Goal: Task Accomplishment & Management: Complete application form

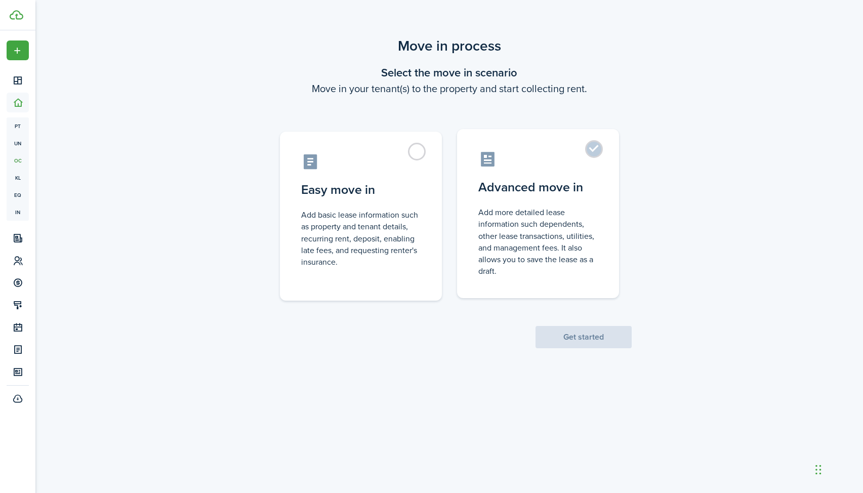
click at [592, 155] on label "Advanced move in Add more detailed lease information such dependents, other lea…" at bounding box center [538, 213] width 162 height 169
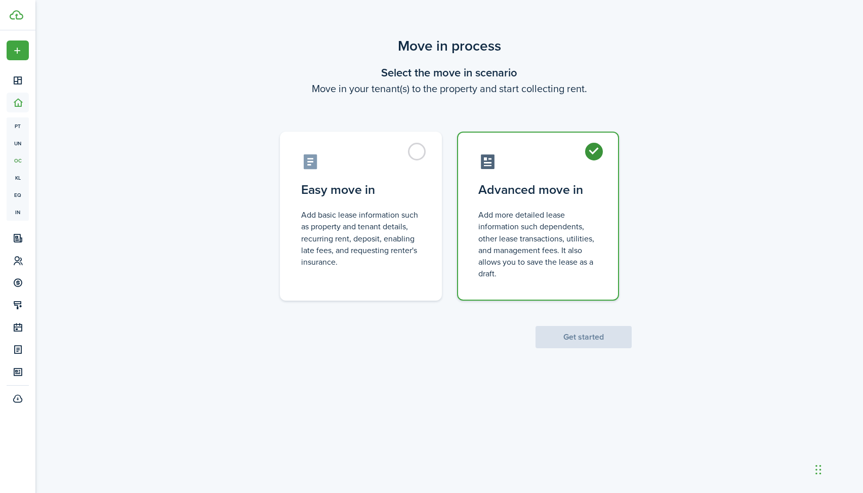
radio input "true"
click at [582, 343] on button "Get started" at bounding box center [583, 337] width 96 height 22
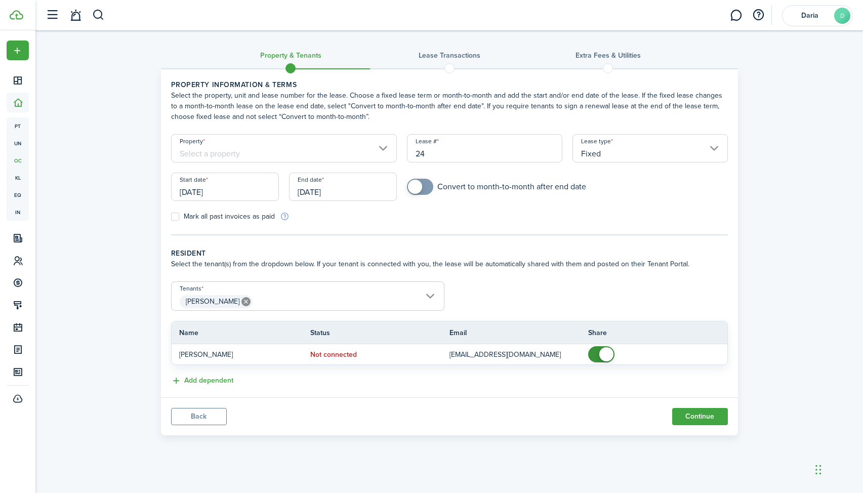
click at [429, 295] on span "[PERSON_NAME]" at bounding box center [308, 301] width 272 height 17
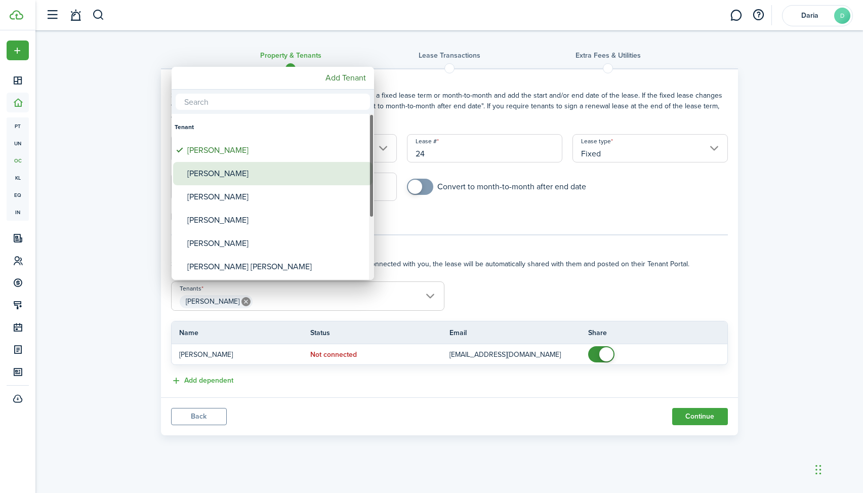
click at [242, 169] on div "[PERSON_NAME]" at bounding box center [276, 173] width 179 height 23
type input "[PERSON_NAME], [PERSON_NAME]"
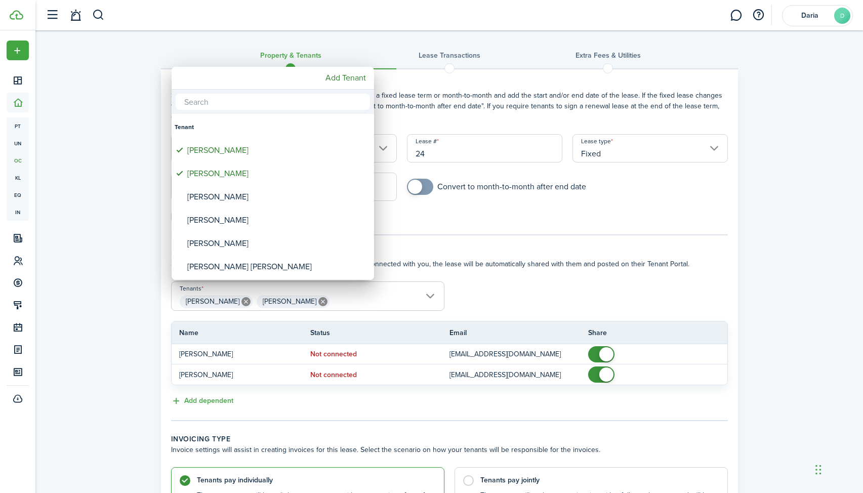
click at [142, 333] on div at bounding box center [431, 246] width 1025 height 655
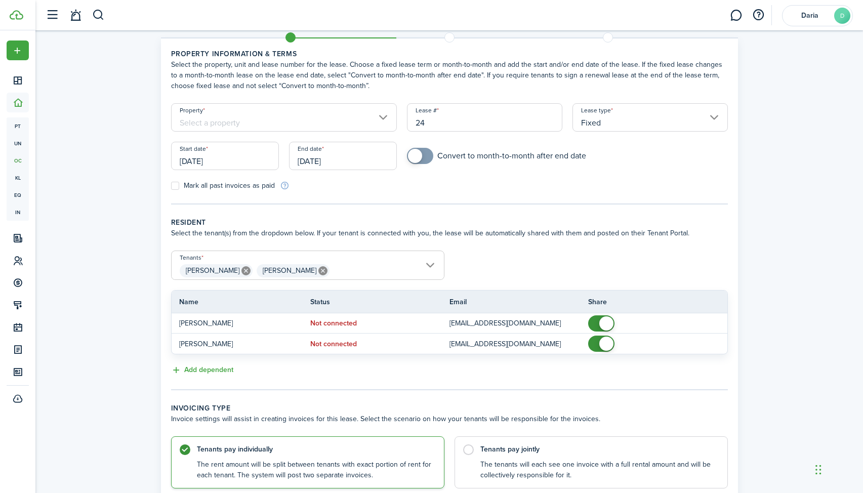
scroll to position [33, 0]
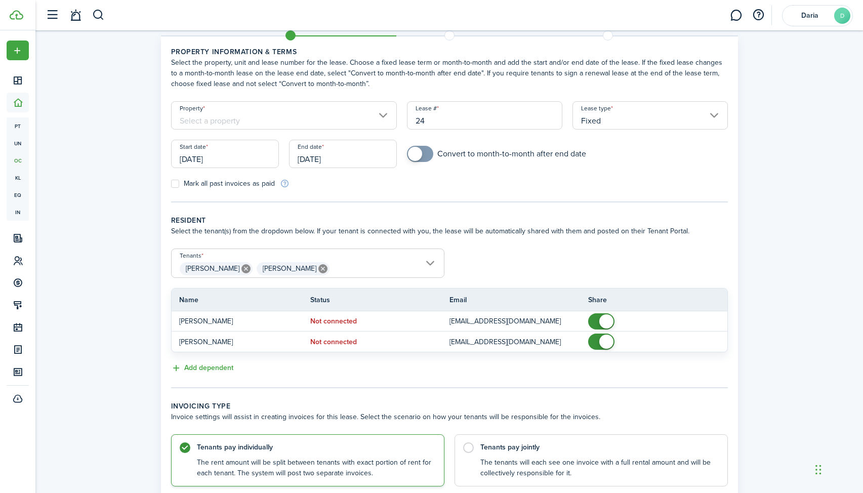
click at [381, 118] on input "Property" at bounding box center [284, 115] width 226 height 28
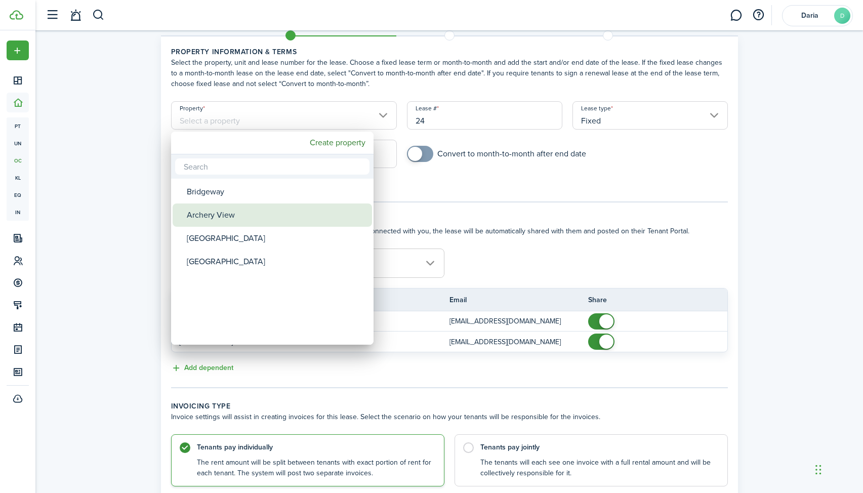
click at [293, 207] on div "Archery View" at bounding box center [276, 214] width 179 height 23
type input "Archery View"
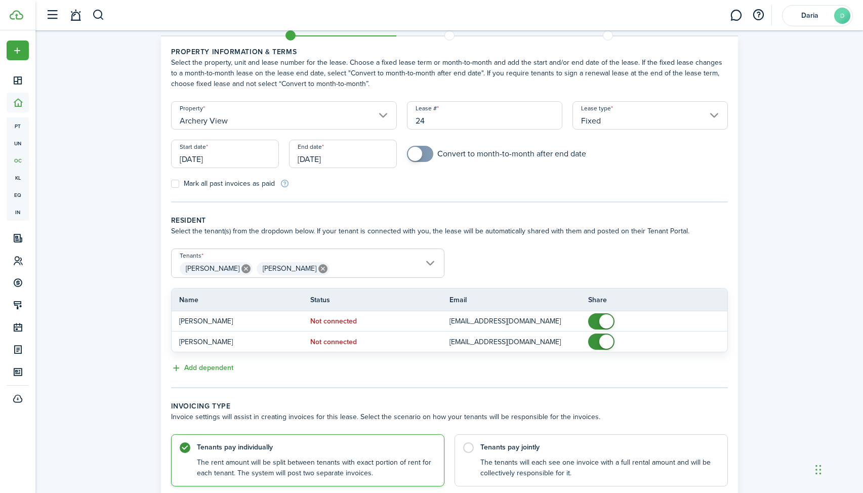
click at [452, 123] on input "24" at bounding box center [484, 115] width 155 height 28
click at [214, 158] on input "[DATE]" at bounding box center [225, 154] width 108 height 28
type input "3"
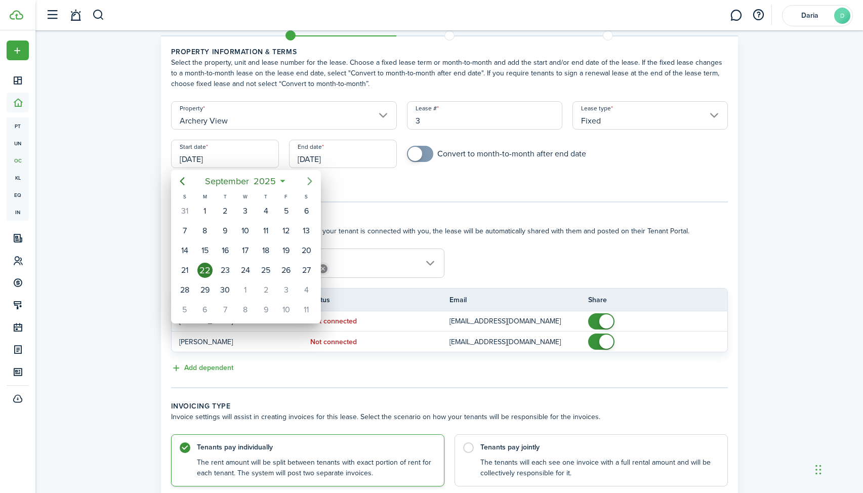
click at [313, 180] on icon "Next page" at bounding box center [310, 181] width 12 height 12
click at [285, 215] on div "3" at bounding box center [285, 210] width 15 height 15
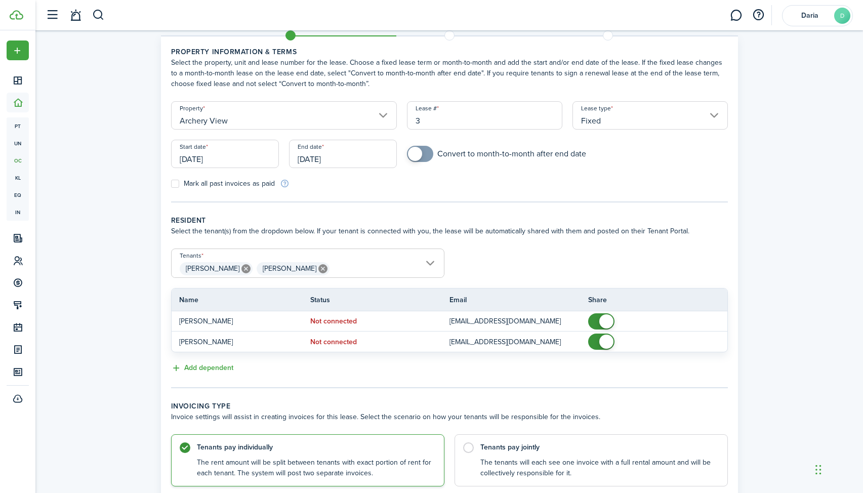
click at [346, 162] on input "[DATE]" at bounding box center [343, 154] width 108 height 28
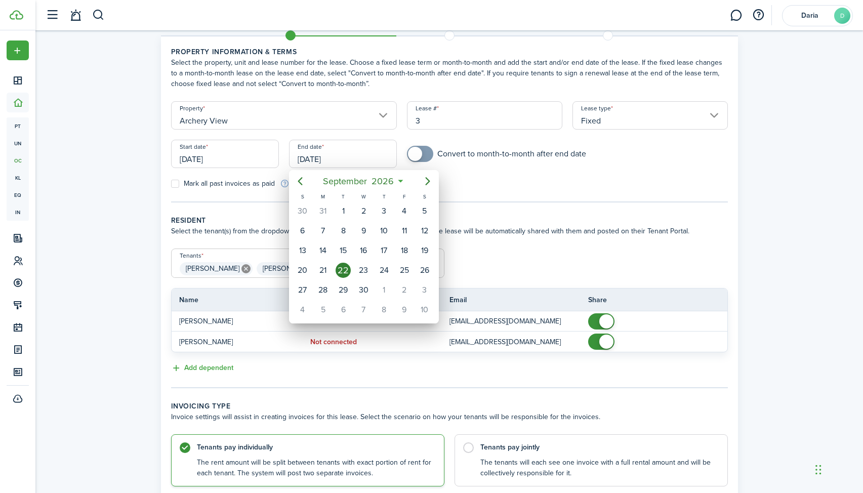
click at [222, 160] on div at bounding box center [431, 246] width 1025 height 655
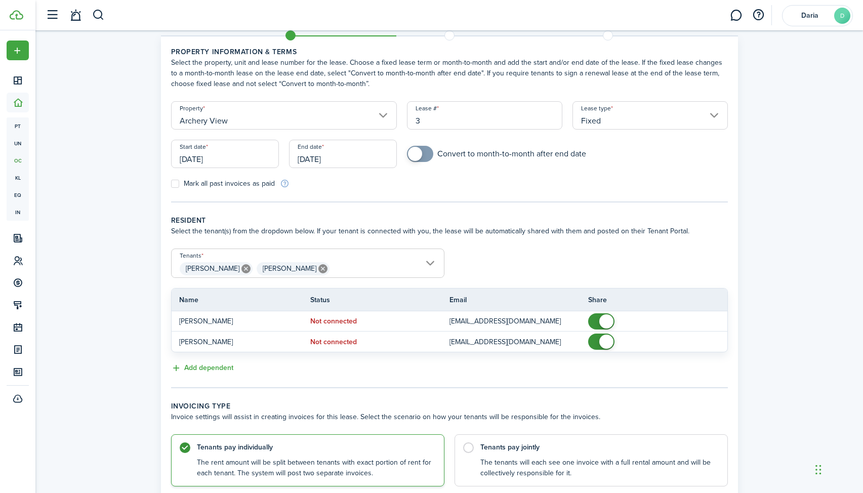
click at [222, 160] on input "[DATE]" at bounding box center [225, 154] width 108 height 28
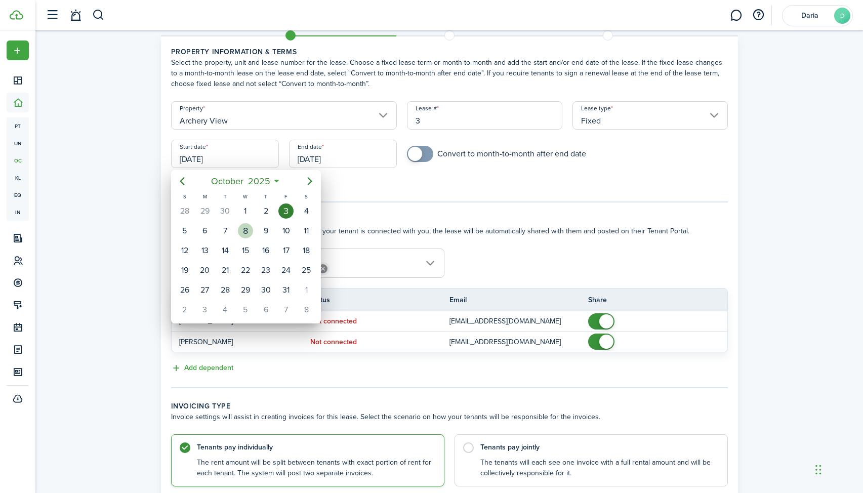
click at [239, 234] on div "8" at bounding box center [245, 230] width 15 height 15
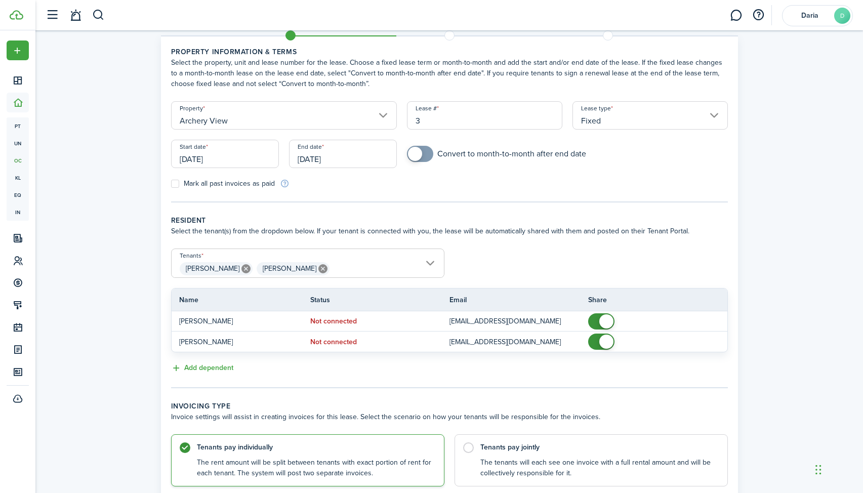
click at [243, 163] on input "[DATE]" at bounding box center [225, 154] width 108 height 28
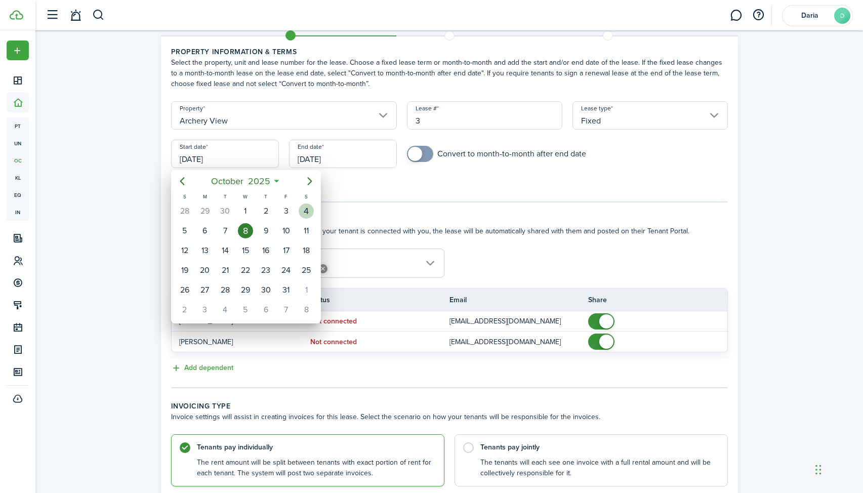
click at [311, 214] on div "4" at bounding box center [306, 210] width 15 height 15
type input "[DATE]"
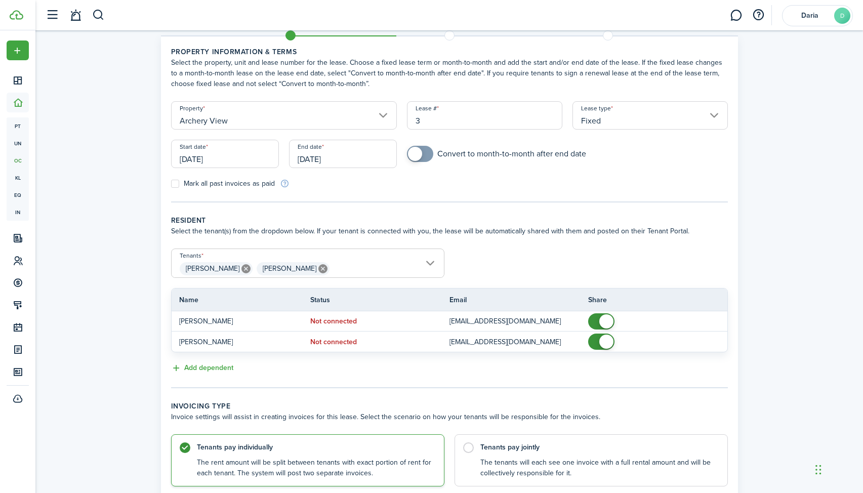
checkbox input "true"
click at [416, 156] on span at bounding box center [415, 154] width 14 height 14
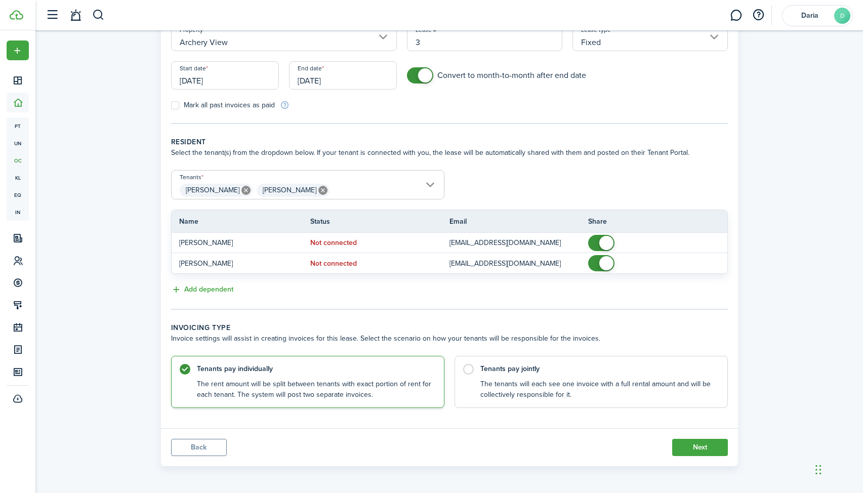
scroll to position [112, 0]
click at [471, 364] on label "Tenants pay jointly The tenants will each see one invoice with a full rental am…" at bounding box center [590, 379] width 273 height 52
radio input "false"
radio input "true"
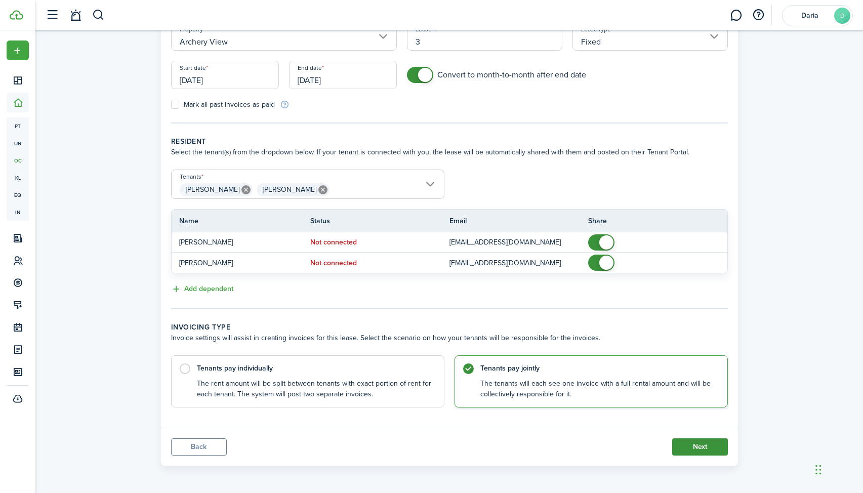
click at [696, 449] on button "Next" at bounding box center [700, 446] width 56 height 17
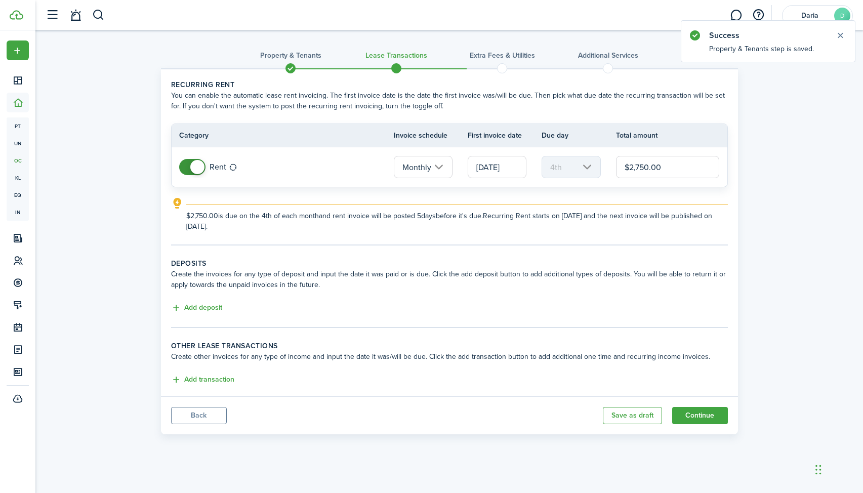
click at [439, 165] on input "Monthly" at bounding box center [423, 167] width 59 height 22
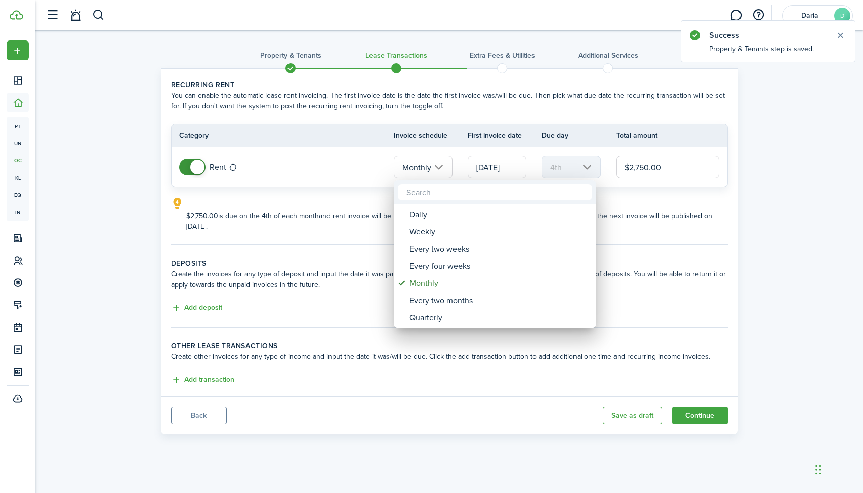
click at [439, 165] on div at bounding box center [431, 246] width 1025 height 655
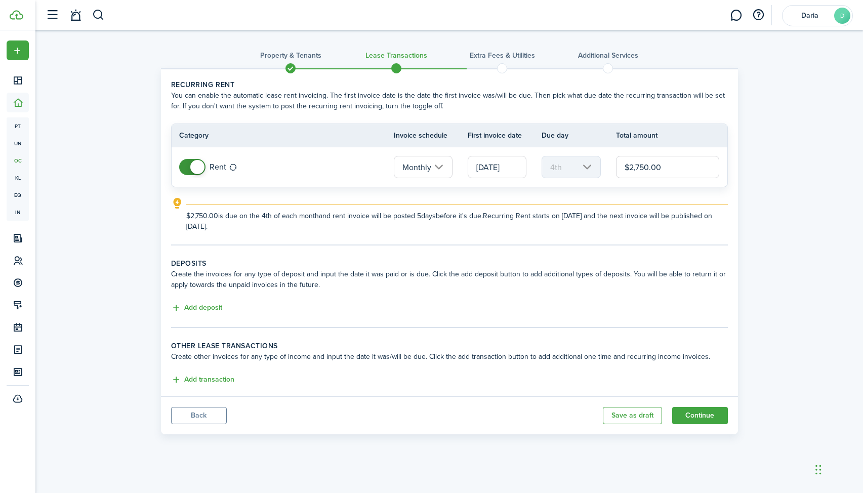
click at [516, 172] on input "[DATE]" at bounding box center [497, 167] width 59 height 22
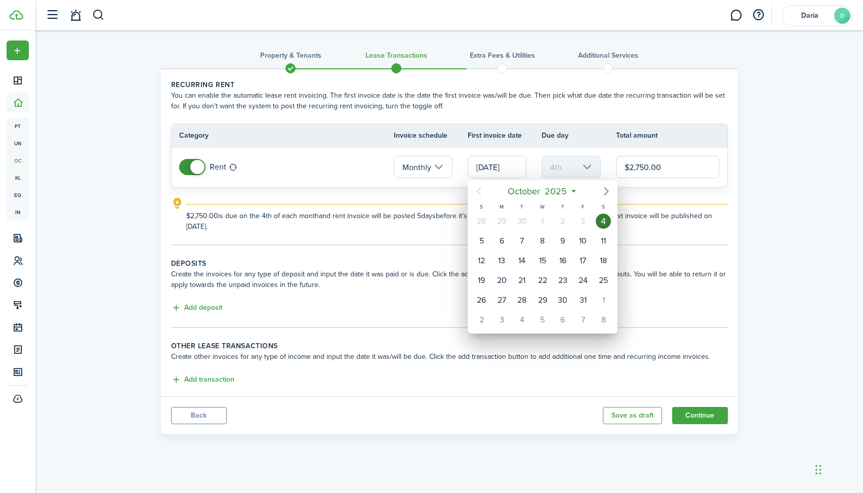
click at [607, 194] on icon "Next page" at bounding box center [606, 191] width 12 height 12
click at [604, 219] on div "1" at bounding box center [603, 221] width 15 height 15
type input "[DATE]"
type input "1st"
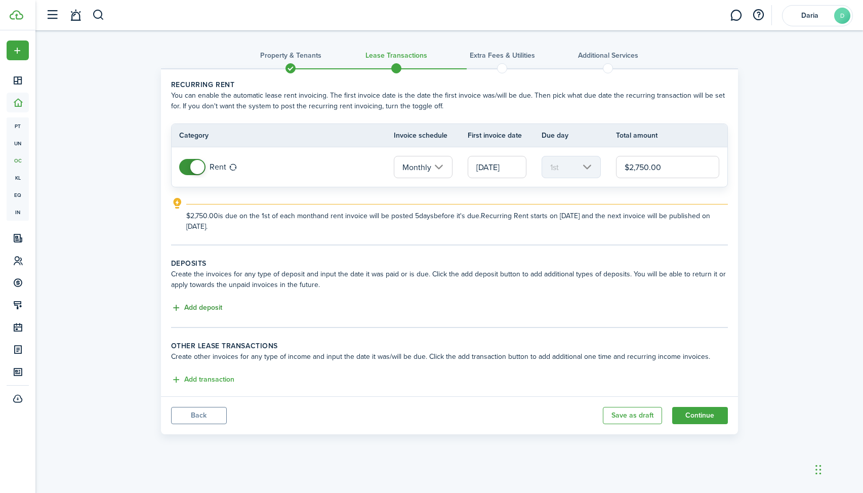
click at [212, 306] on button "Add deposit" at bounding box center [196, 308] width 51 height 12
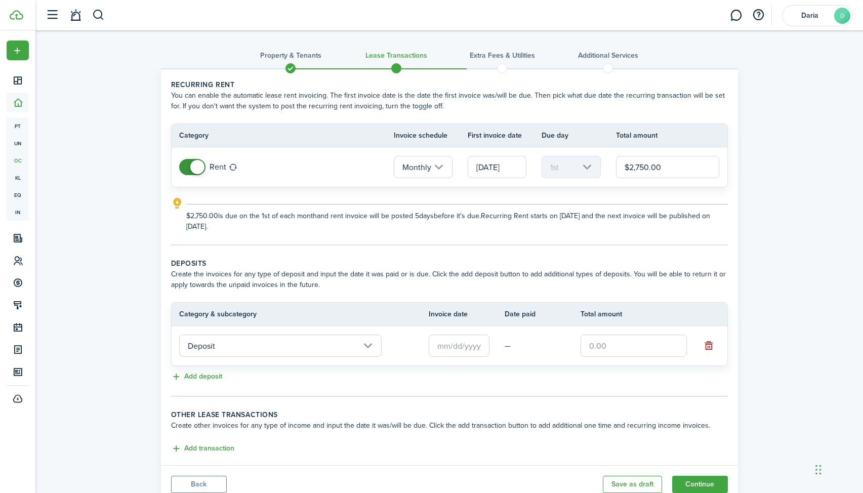
click at [450, 352] on input "text" at bounding box center [459, 345] width 61 height 22
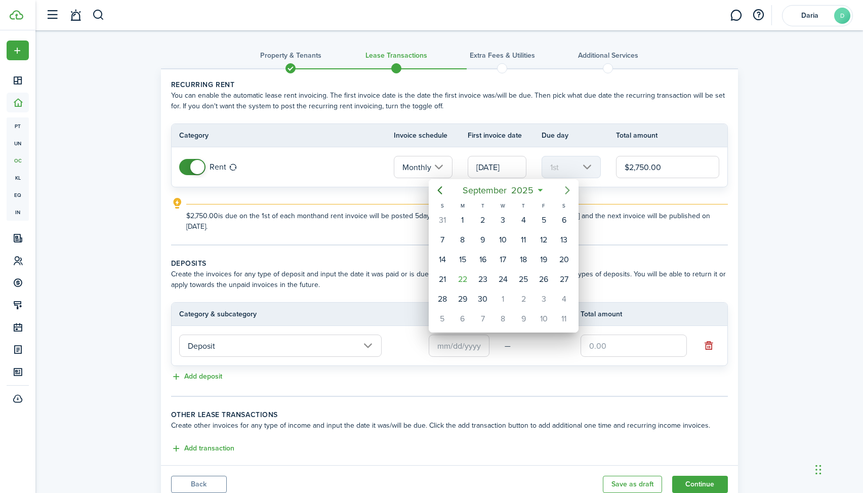
click at [567, 186] on icon "Next page" at bounding box center [567, 190] width 12 height 12
click at [561, 220] on div "4" at bounding box center [563, 220] width 15 height 15
type input "[DATE]"
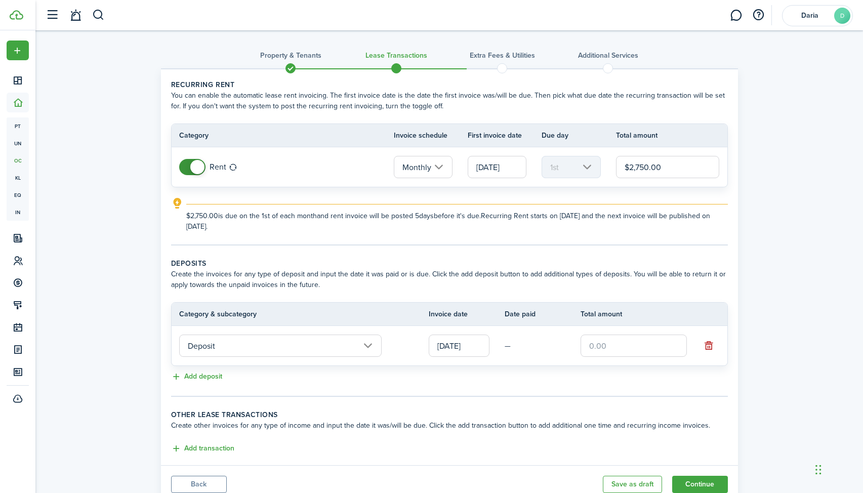
click at [617, 347] on input "text" at bounding box center [633, 345] width 106 height 22
type input "$2,000.00"
click at [689, 405] on panel-main-body "Recurring rent You can enable the automatic lease rent invoicing. The first inv…" at bounding box center [449, 267] width 577 height 396
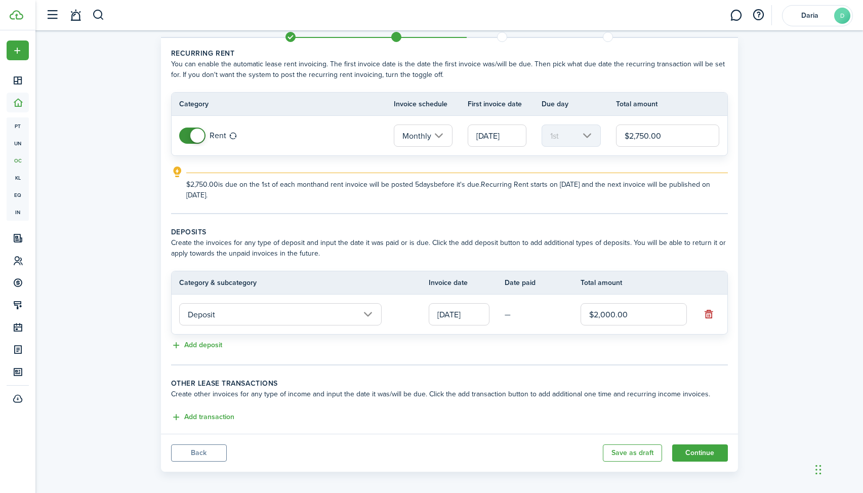
scroll to position [37, 0]
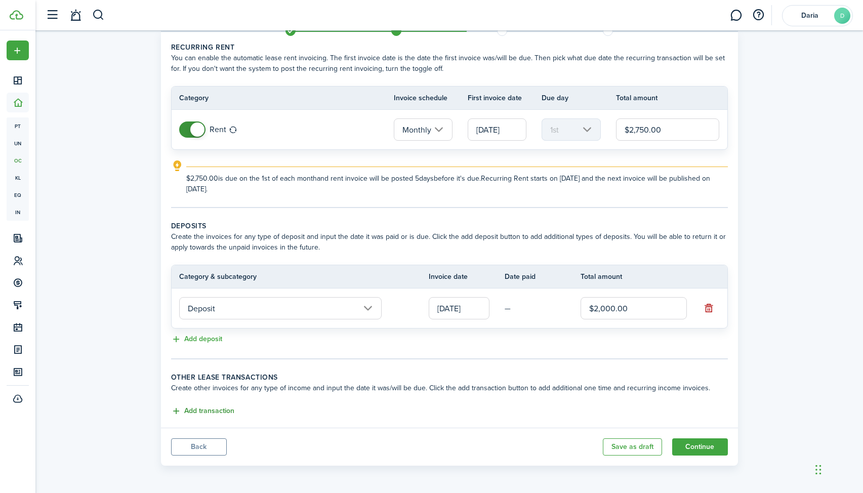
click at [204, 412] on button "Add transaction" at bounding box center [202, 411] width 63 height 12
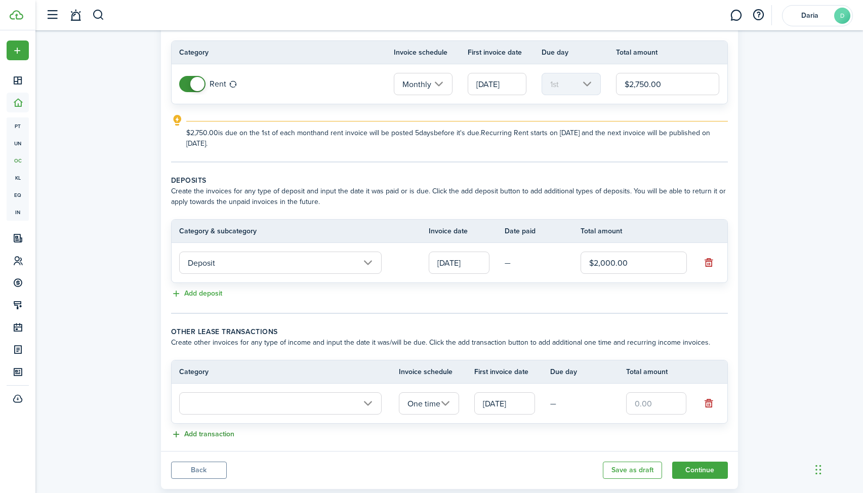
scroll to position [85, 0]
click at [320, 405] on input "text" at bounding box center [280, 402] width 202 height 22
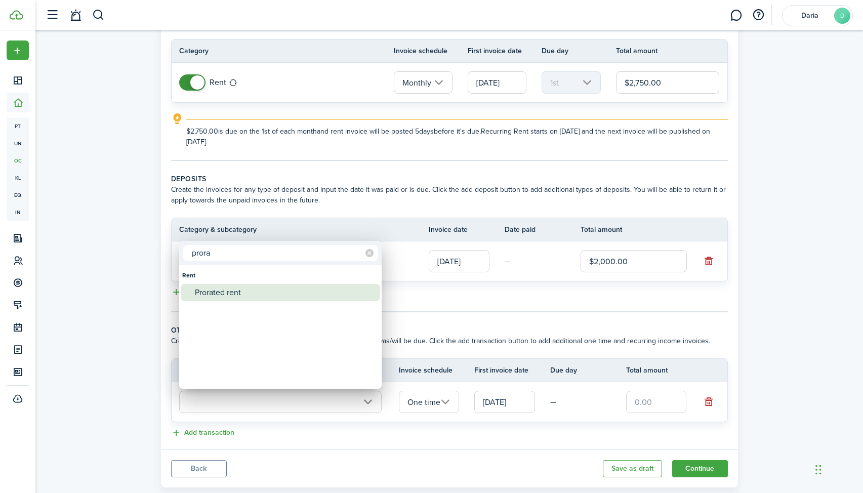
type input "prora"
click at [221, 289] on div "Prorated rent" at bounding box center [284, 292] width 179 height 17
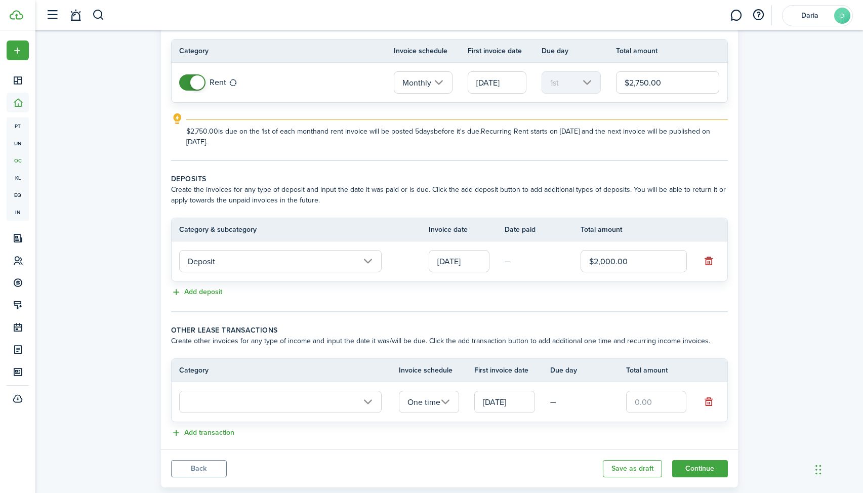
type input "Rent / Prorated rent"
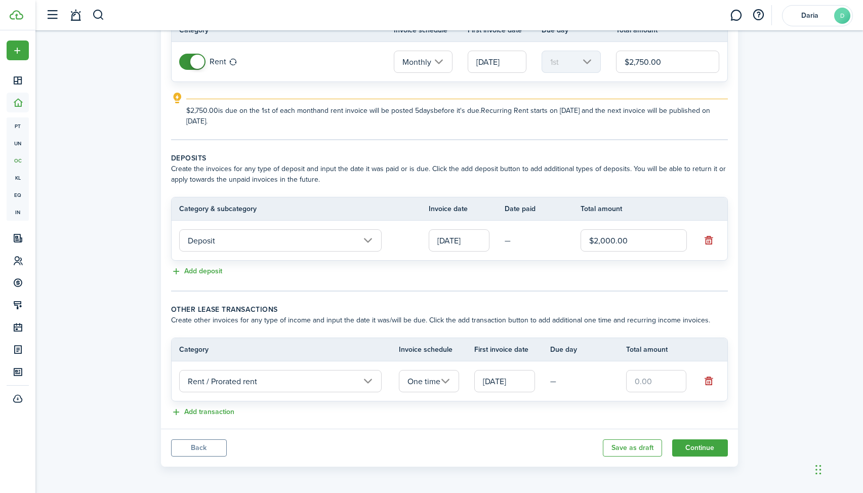
scroll to position [106, 0]
click at [632, 381] on input "text" at bounding box center [656, 380] width 61 height 22
type input "$2,483.00"
click at [563, 417] on panel-main-body "Recurring rent You can enable the automatic lease rent invoicing. The first inv…" at bounding box center [449, 195] width 577 height 465
click at [687, 442] on button "Continue" at bounding box center [700, 446] width 56 height 17
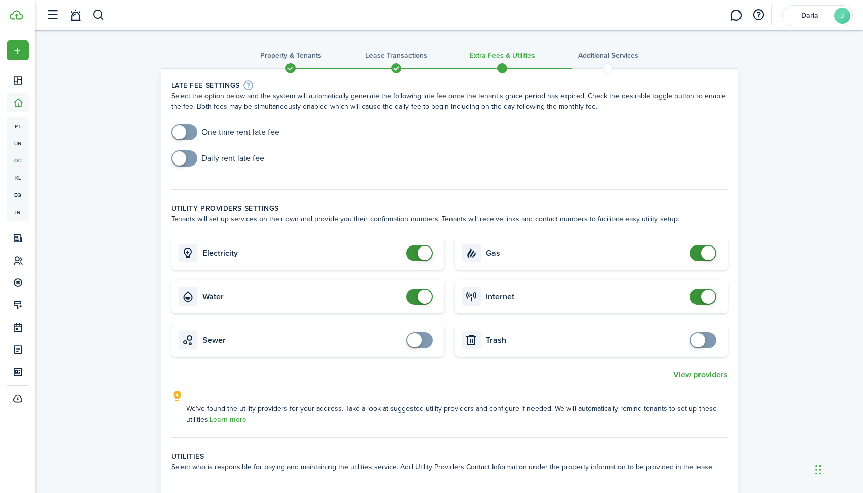
checkbox input "true"
click at [698, 341] on span at bounding box center [698, 340] width 14 height 14
click at [697, 374] on button "View providers" at bounding box center [700, 374] width 55 height 9
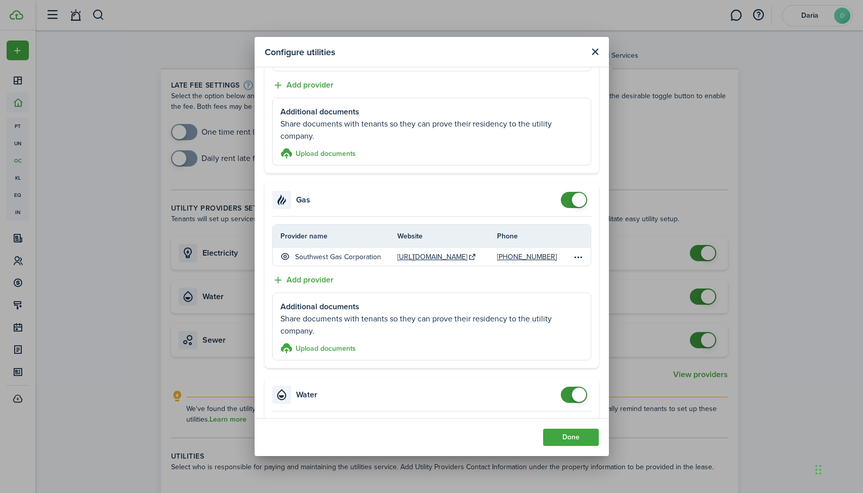
scroll to position [112, 0]
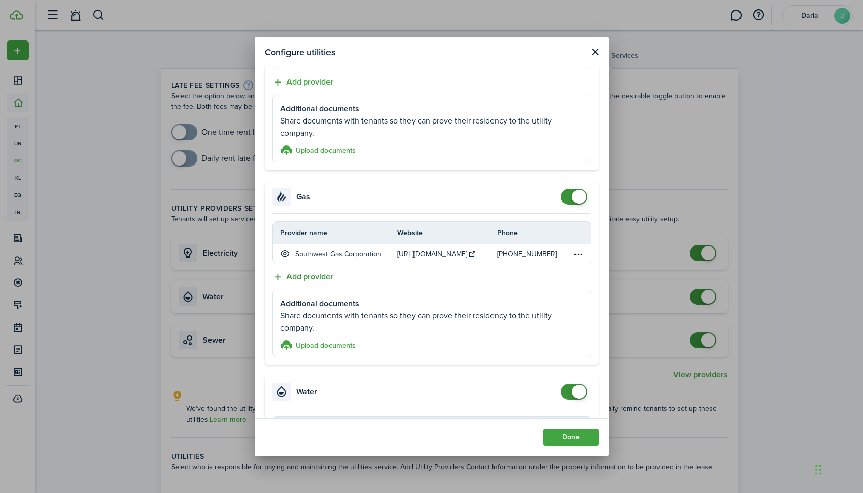
click at [322, 275] on button "Add provider" at bounding box center [302, 277] width 61 height 13
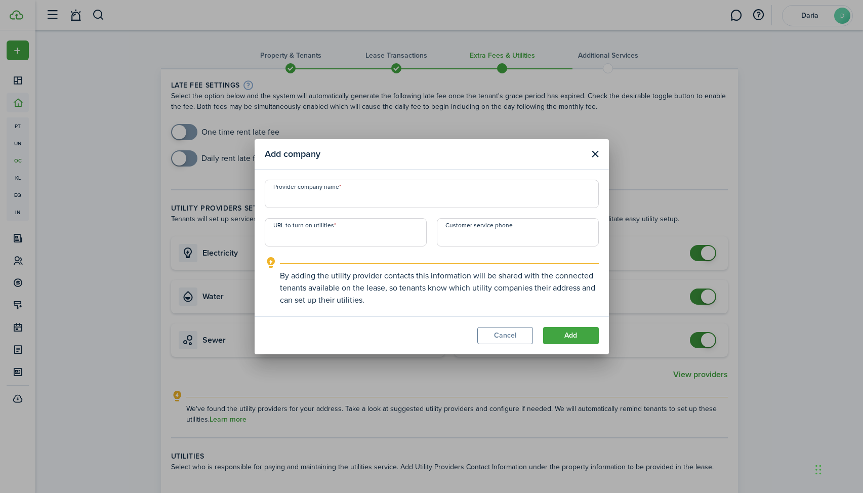
click at [327, 202] on input "Provider company name" at bounding box center [432, 194] width 334 height 28
type input "Amerigas"
click at [347, 238] on input "URL to turn on utilities" at bounding box center [346, 232] width 162 height 28
paste input "[URL][DOMAIN_NAME][US_STATE][PERSON_NAME]"
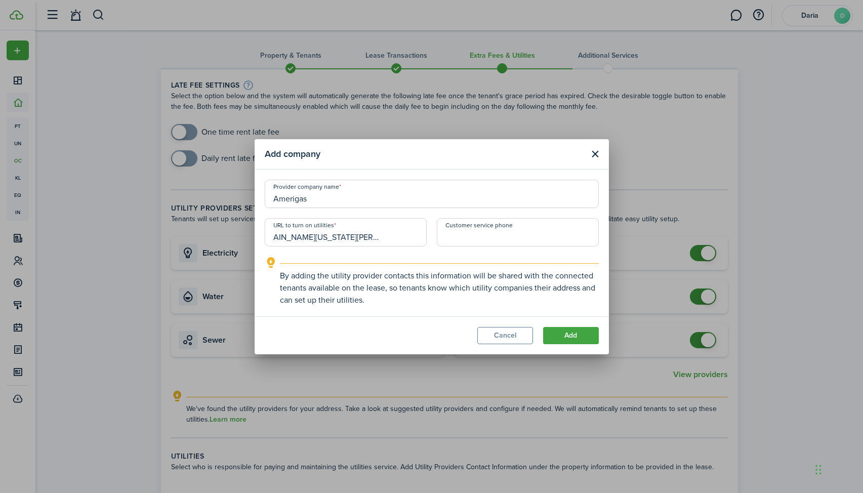
type input "[URL][DOMAIN_NAME][US_STATE][PERSON_NAME]"
click at [452, 234] on input "Customer service phone" at bounding box center [518, 232] width 162 height 28
type input "[PHONE_NUMBER]"
click at [566, 337] on button "Add" at bounding box center [571, 335] width 56 height 17
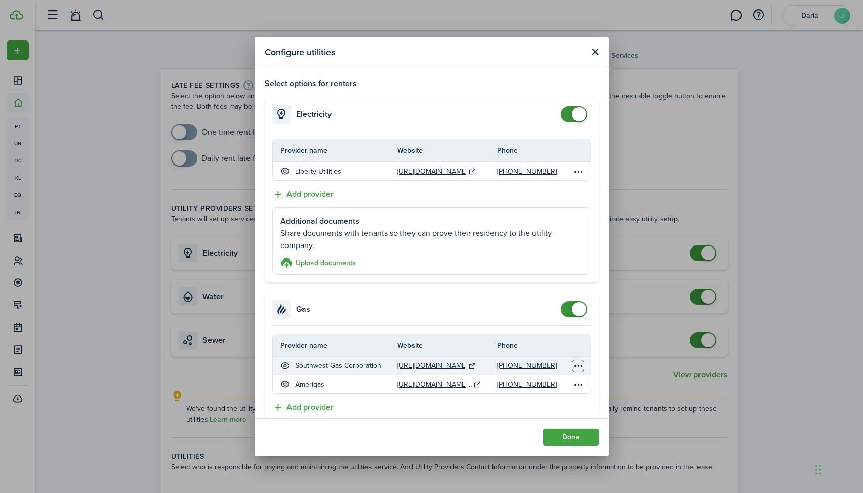
click at [579, 367] on table-menu-btn-icon "Open menu" at bounding box center [578, 366] width 12 height 12
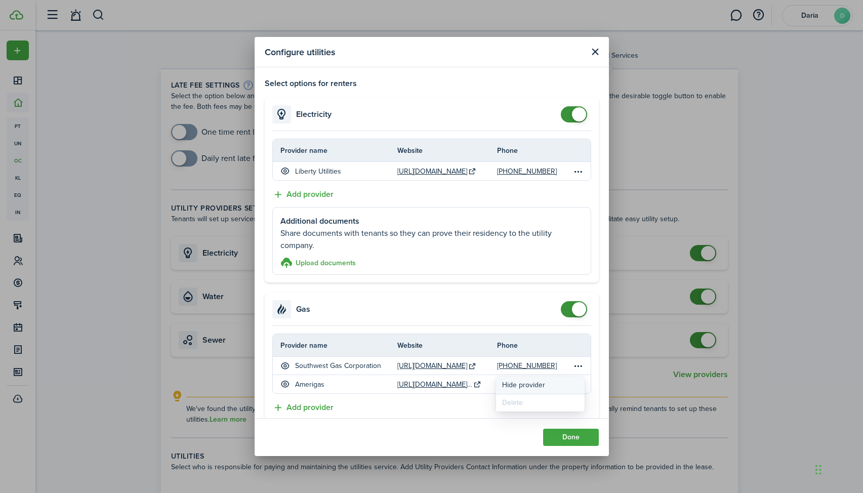
click at [566, 381] on button "Hide provider" at bounding box center [540, 384] width 89 height 17
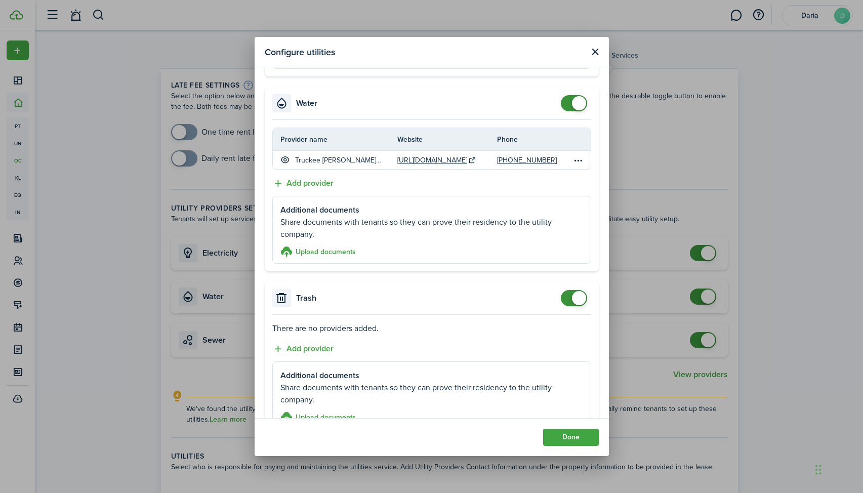
scroll to position [420, 0]
click at [315, 346] on button "Add provider" at bounding box center [302, 347] width 61 height 13
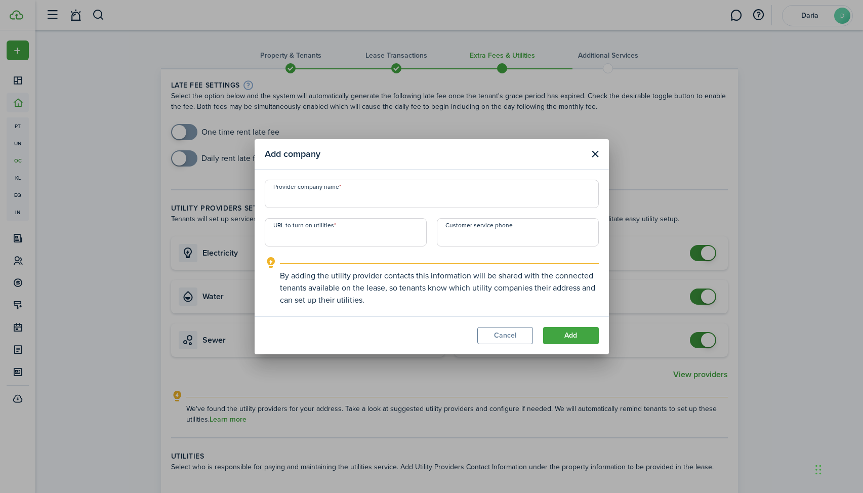
click at [305, 202] on input "Provider company name" at bounding box center [432, 194] width 334 height 28
click at [301, 239] on input "URL to turn on utilities" at bounding box center [346, 232] width 162 height 28
paste input "[URL][DOMAIN_NAME]"
type input "[URL][DOMAIN_NAME]"
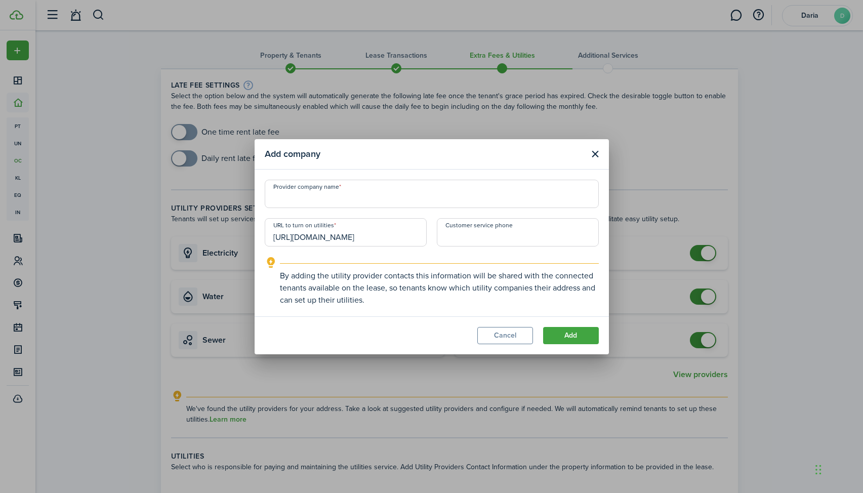
click at [335, 195] on input "Provider company name" at bounding box center [432, 194] width 334 height 28
type input "Tahoe Truckee Sierra Disposal"
click at [487, 235] on input "Customer service phone" at bounding box center [518, 232] width 162 height 28
type input "[PHONE_NUMBER]"
click at [556, 331] on button "Add" at bounding box center [571, 335] width 56 height 17
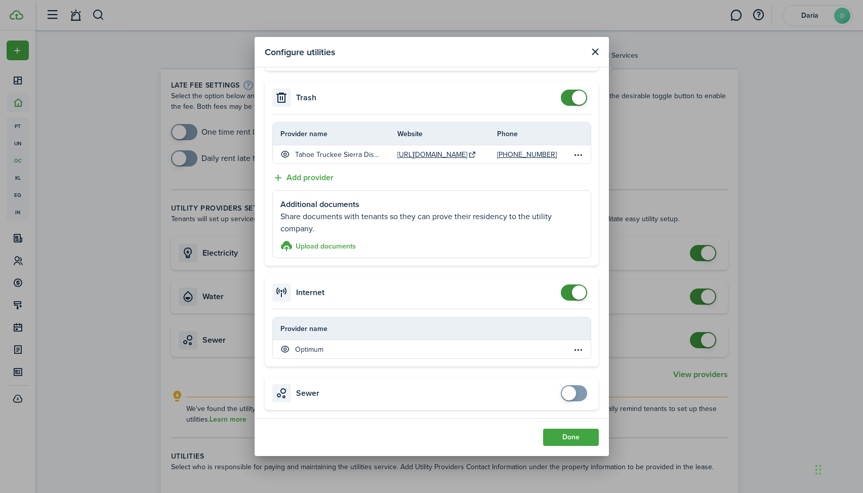
scroll to position [619, 0]
click at [571, 391] on span at bounding box center [569, 393] width 14 height 14
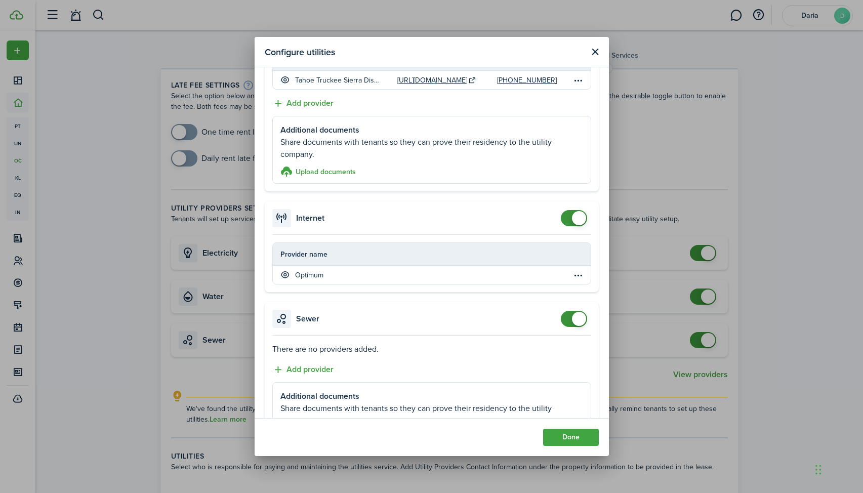
scroll to position [725, 0]
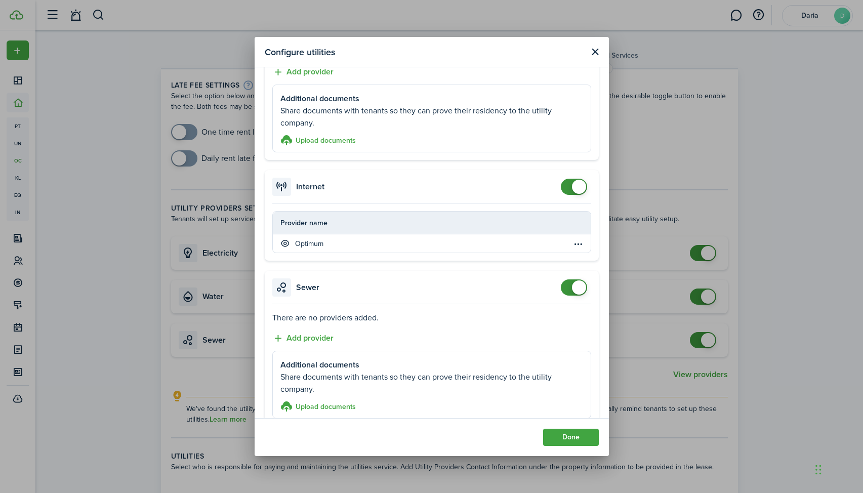
checkbox input "false"
click at [579, 285] on span at bounding box center [579, 287] width 14 height 14
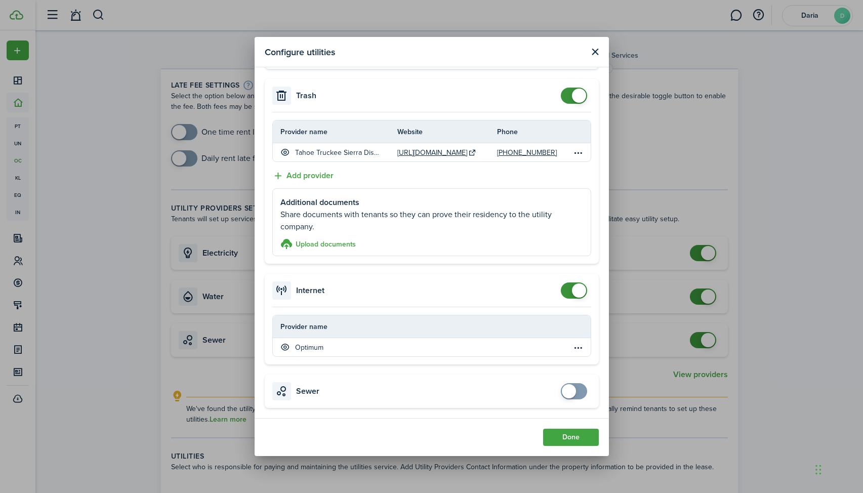
scroll to position [619, 0]
click at [563, 441] on button "Done" at bounding box center [571, 437] width 56 height 17
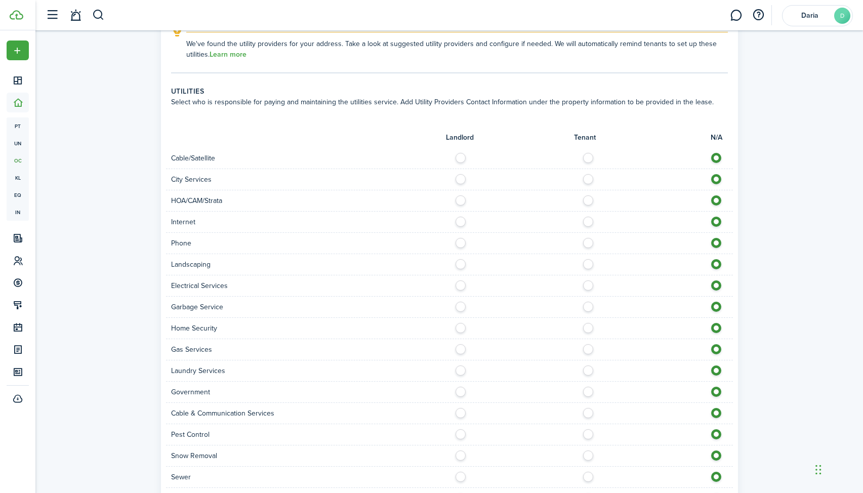
scroll to position [371, 0]
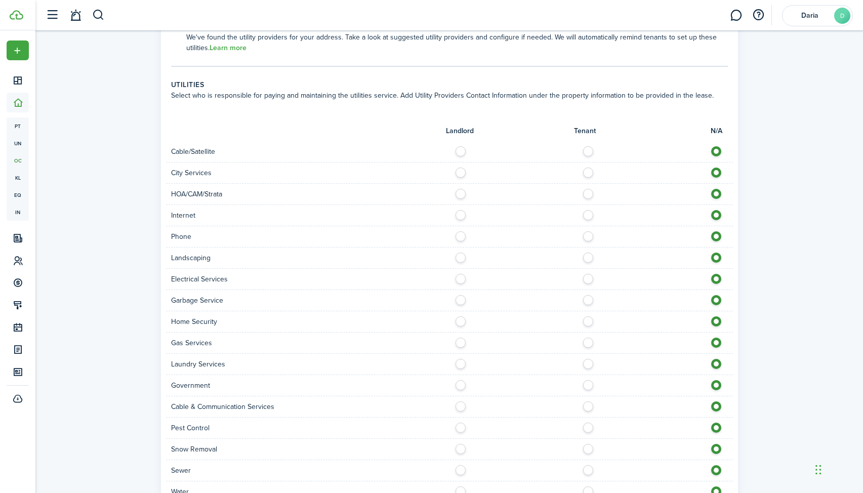
click at [586, 150] on label at bounding box center [591, 148] width 18 height 5
radio input "true"
click at [462, 173] on label at bounding box center [463, 169] width 18 height 5
radio input "true"
click at [461, 192] on label at bounding box center [463, 191] width 18 height 5
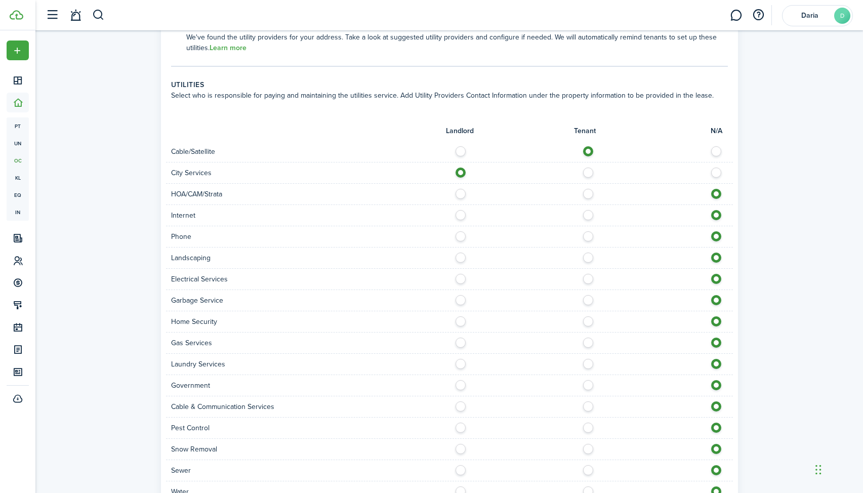
radio input "true"
click at [586, 215] on label at bounding box center [591, 212] width 18 height 5
radio input "true"
click at [588, 236] on label at bounding box center [591, 233] width 18 height 5
radio input "true"
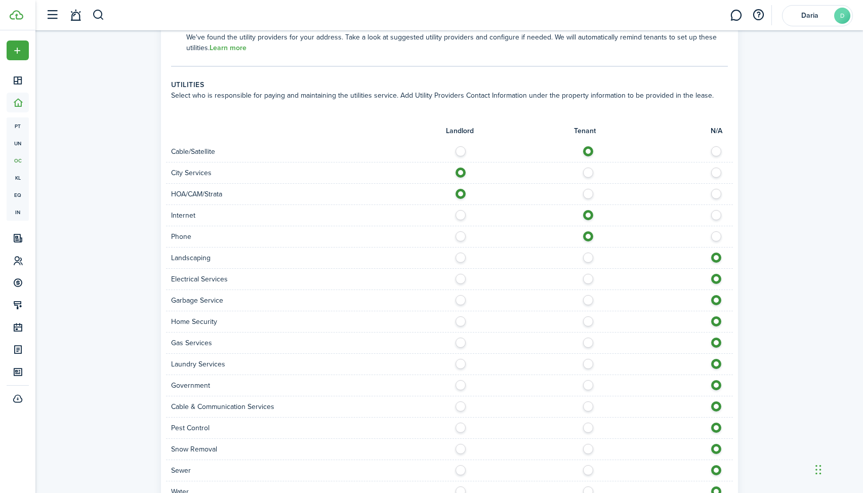
click at [588, 257] on label at bounding box center [591, 254] width 18 height 5
radio input "true"
click at [588, 277] on label at bounding box center [591, 276] width 18 height 5
radio input "true"
click at [588, 300] on label at bounding box center [591, 297] width 18 height 5
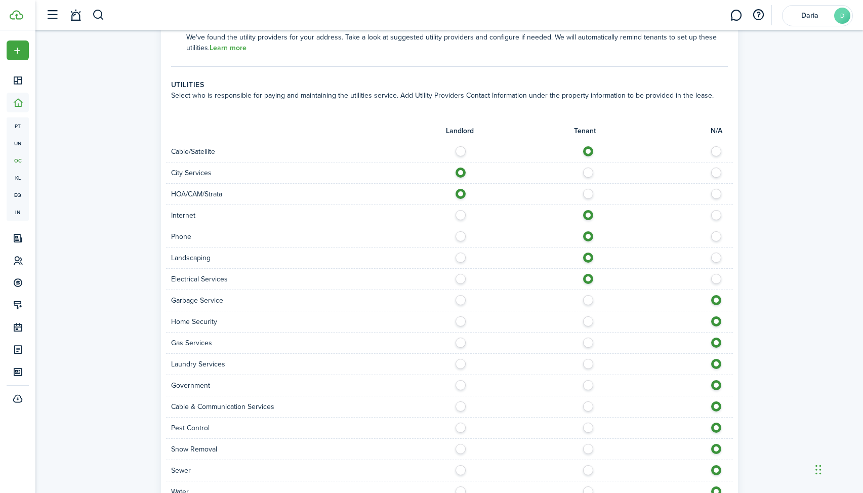
radio input "true"
click at [589, 343] on label at bounding box center [591, 339] width 18 height 5
radio input "true"
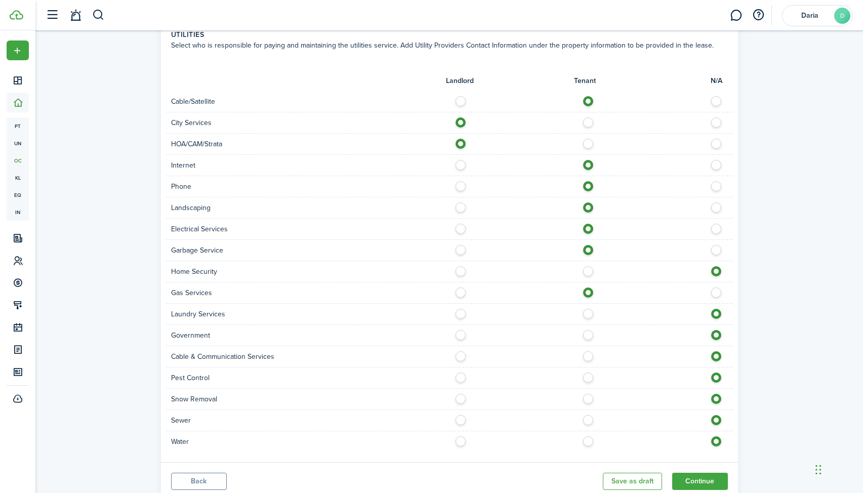
scroll to position [426, 0]
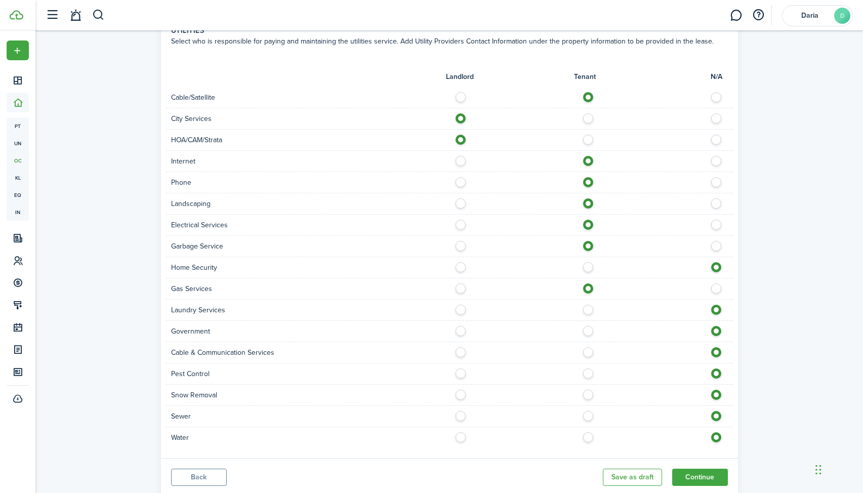
click at [460, 331] on label at bounding box center [463, 328] width 18 height 5
radio input "true"
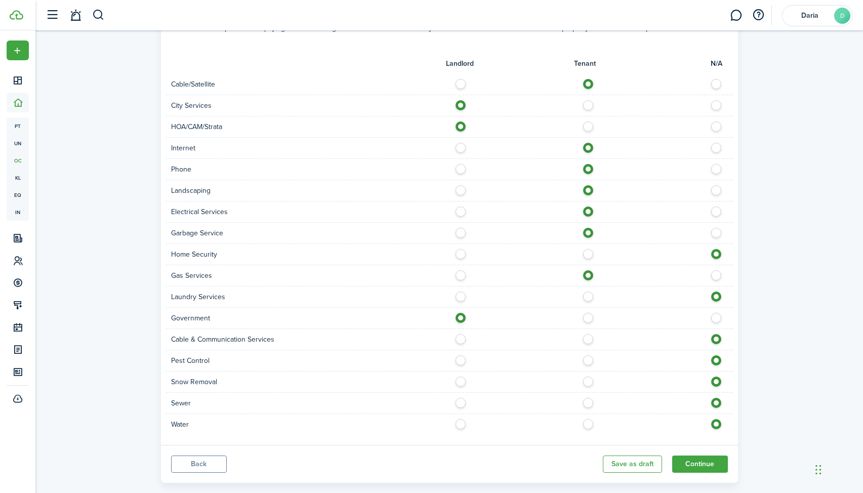
scroll to position [445, 0]
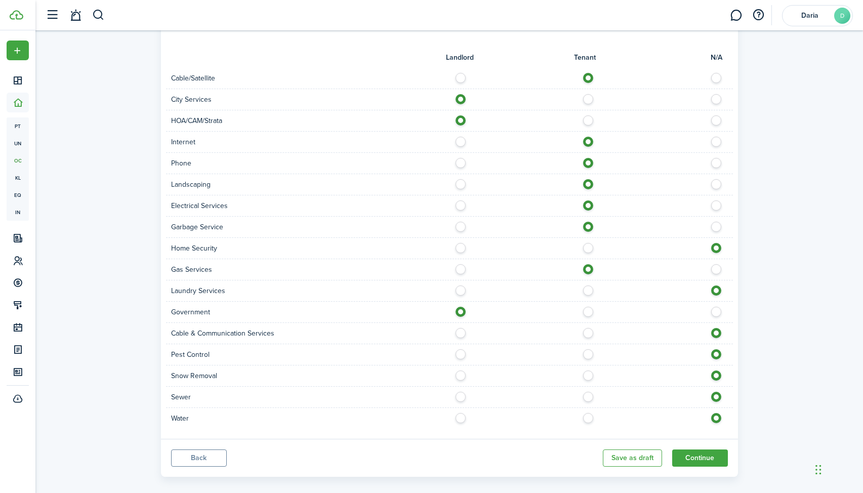
click at [588, 333] on label at bounding box center [591, 330] width 18 height 5
radio input "true"
click at [586, 375] on label at bounding box center [591, 372] width 18 height 5
radio input "true"
click at [588, 418] on label at bounding box center [591, 415] width 18 height 5
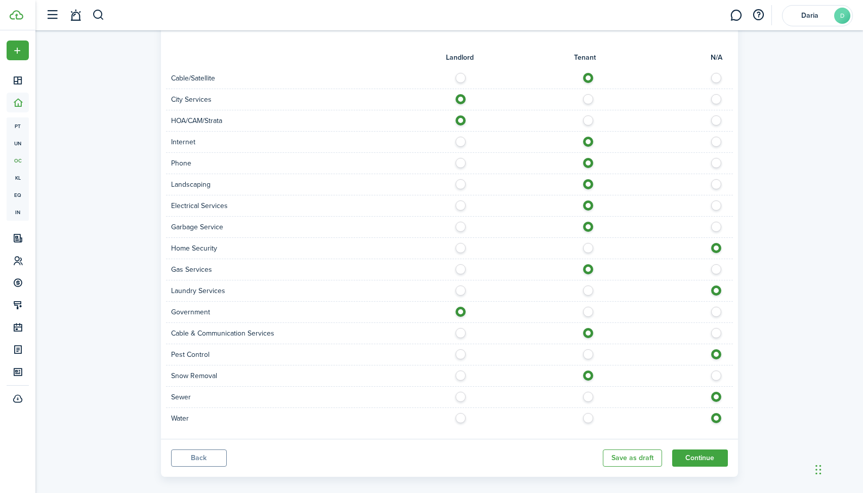
radio input "true"
click at [707, 461] on button "Continue" at bounding box center [700, 457] width 56 height 17
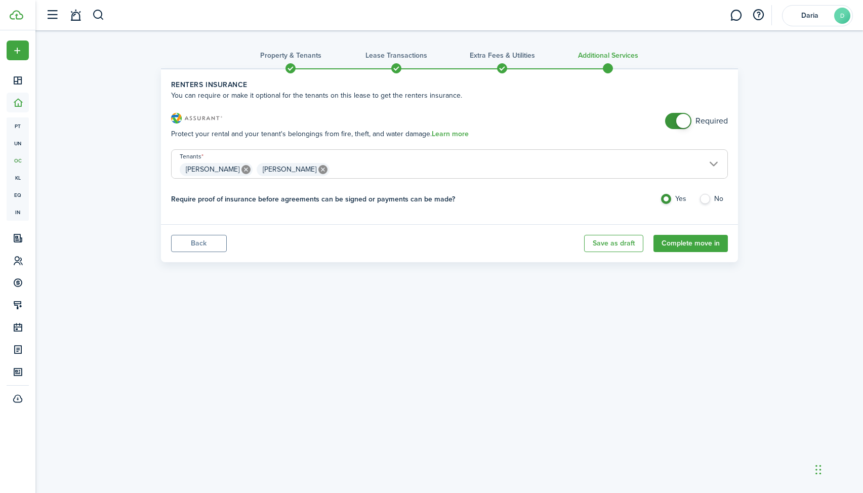
click at [675, 121] on span at bounding box center [678, 121] width 10 height 16
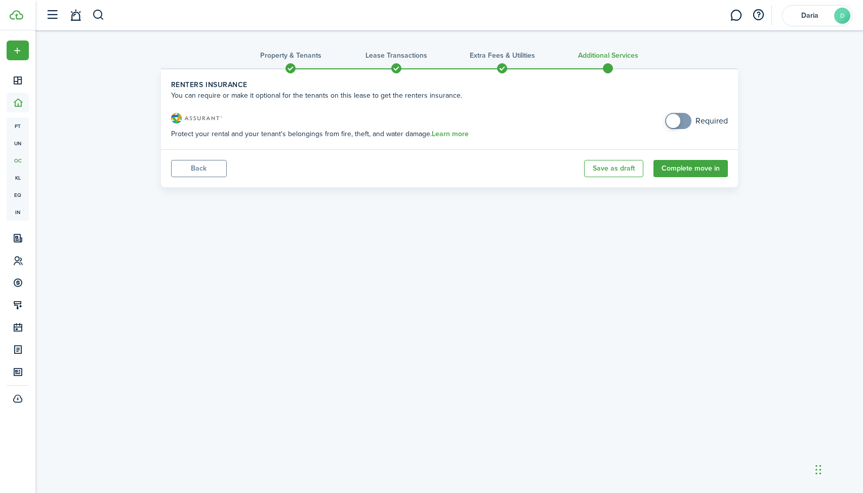
checkbox input "true"
click at [675, 121] on span at bounding box center [673, 121] width 14 height 14
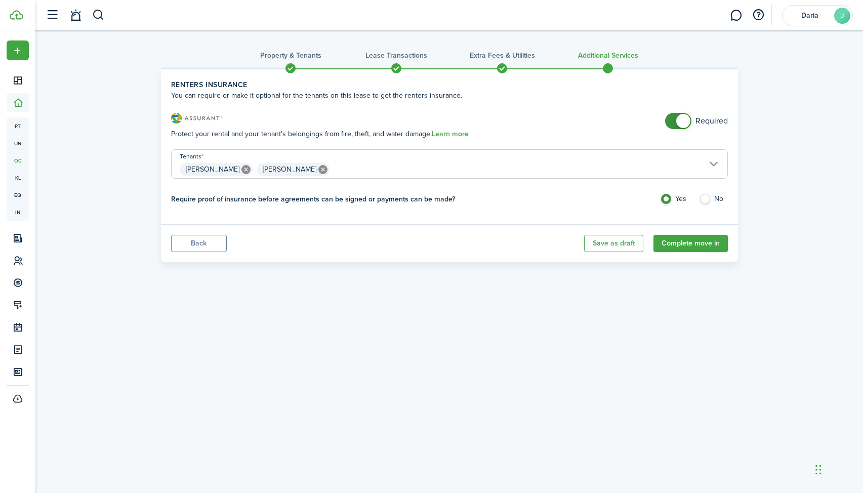
click at [704, 199] on label "No" at bounding box center [713, 201] width 29 height 15
radio input "false"
radio input "true"
click at [695, 246] on button "Complete move in" at bounding box center [690, 243] width 74 height 17
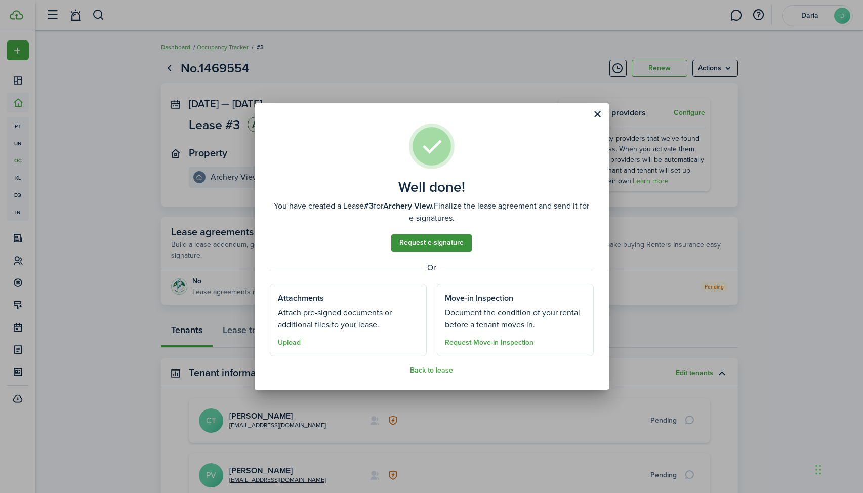
click at [439, 247] on link "Request e-signature" at bounding box center [431, 242] width 80 height 17
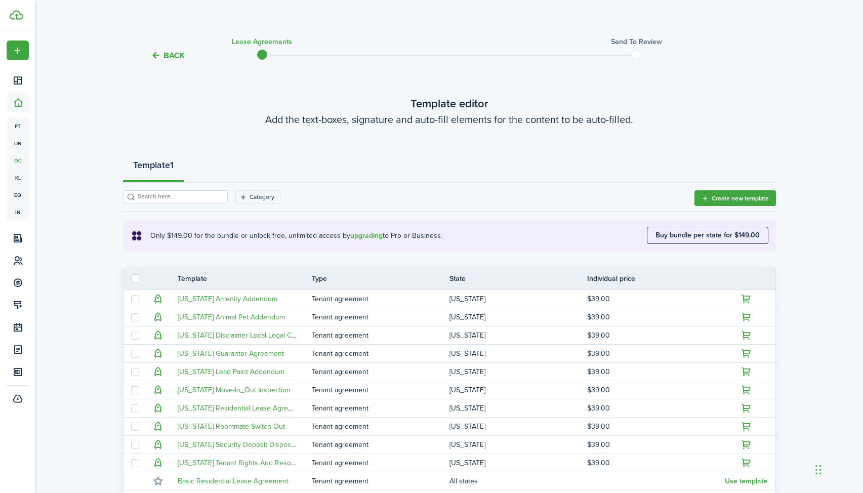
scroll to position [9, 0]
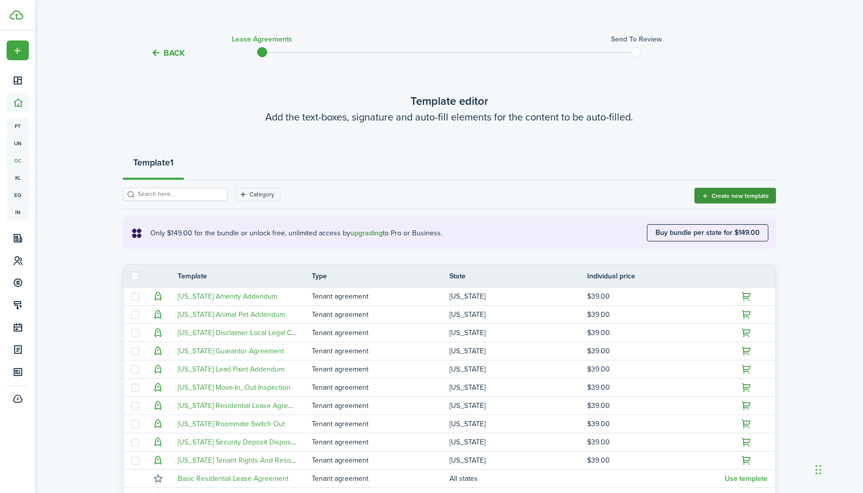
click at [751, 192] on button "Create new template" at bounding box center [734, 196] width 81 height 16
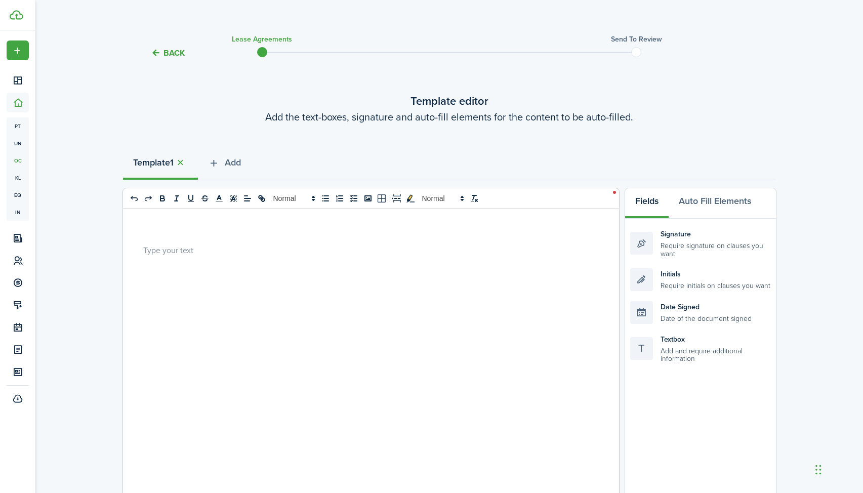
click at [174, 259] on div at bounding box center [367, 407] width 488 height 397
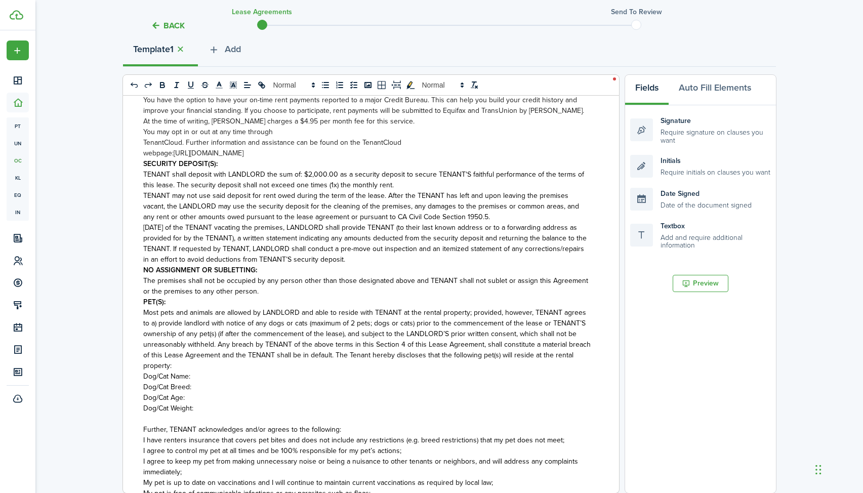
scroll to position [0, 0]
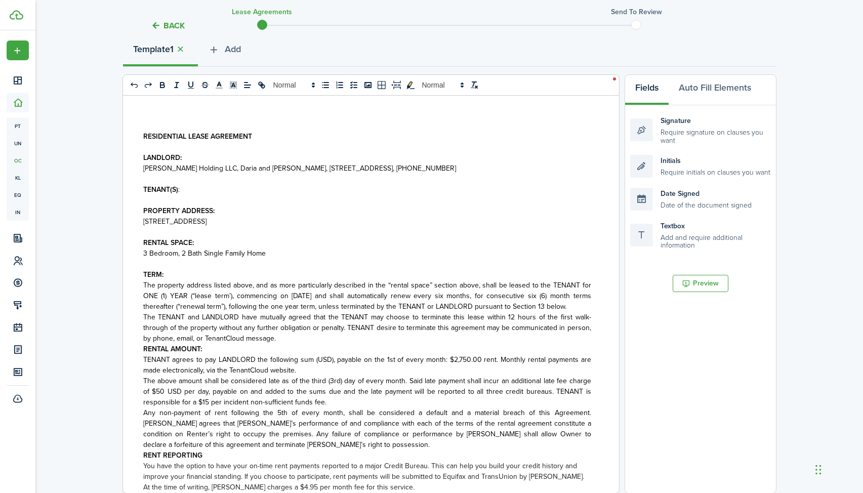
click at [217, 169] on span "[PERSON_NAME] Holding LLC, Daria and [PERSON_NAME], [STREET_ADDRESS], [PHONE_NU…" at bounding box center [299, 168] width 313 height 11
click at [213, 191] on p "TENANT(S) :" at bounding box center [367, 189] width 448 height 11
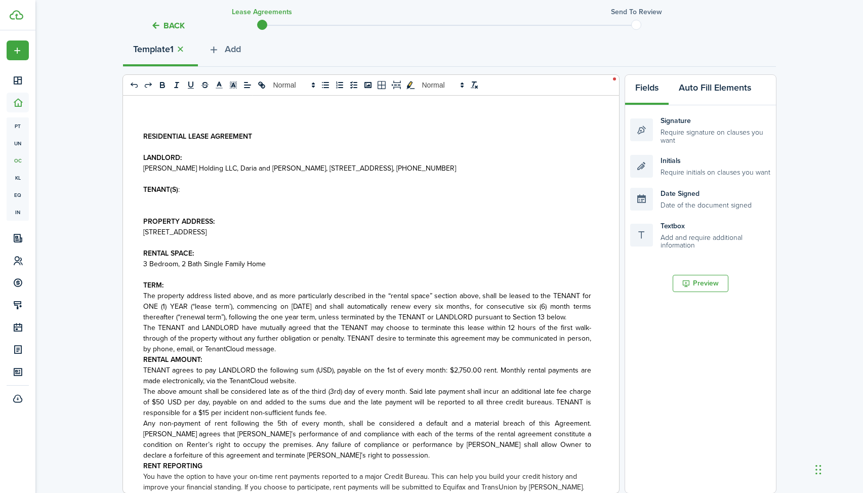
click at [732, 90] on button "Auto Fill Elements" at bounding box center [714, 90] width 93 height 30
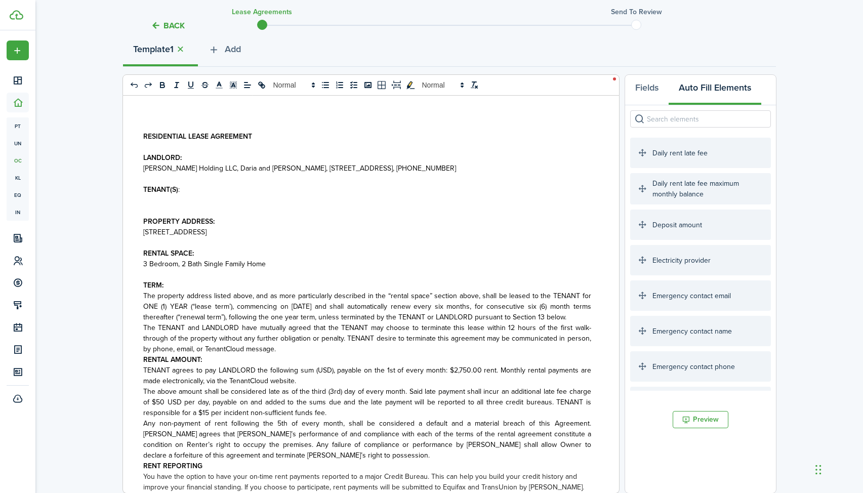
click at [714, 120] on input "search" at bounding box center [700, 118] width 141 height 17
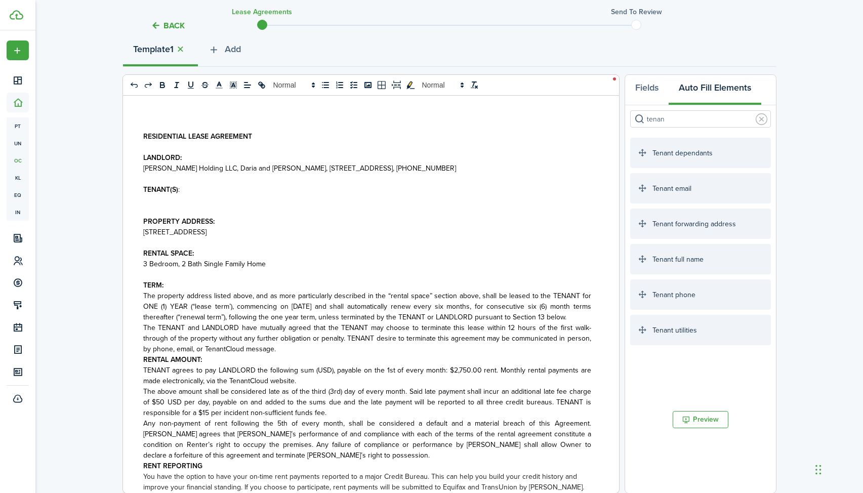
type input "tenan"
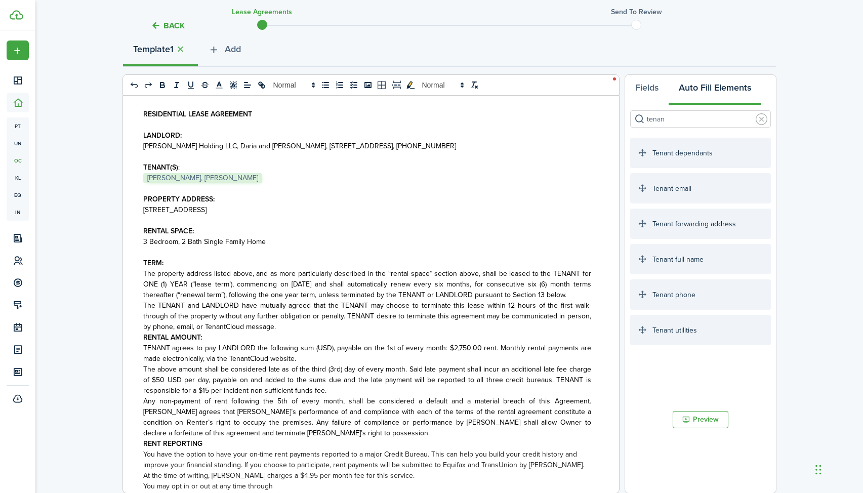
scroll to position [26, 0]
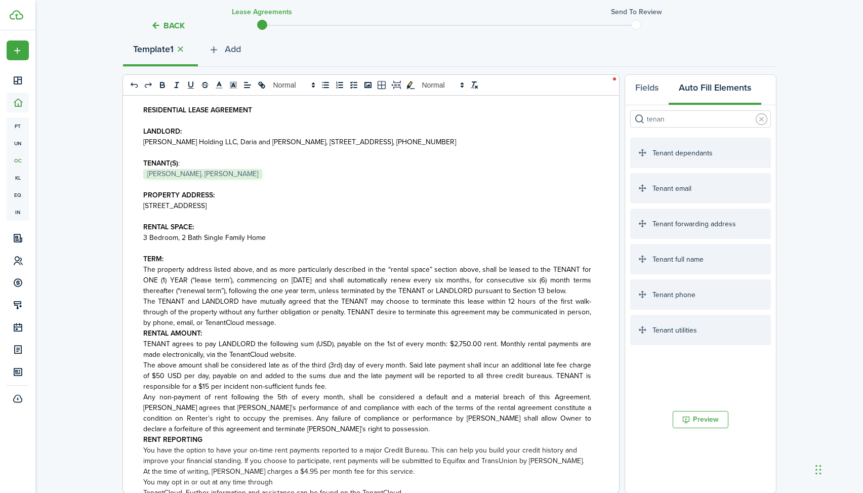
click at [143, 334] on strong "RENTAL AMOUNT:" at bounding box center [172, 333] width 59 height 11
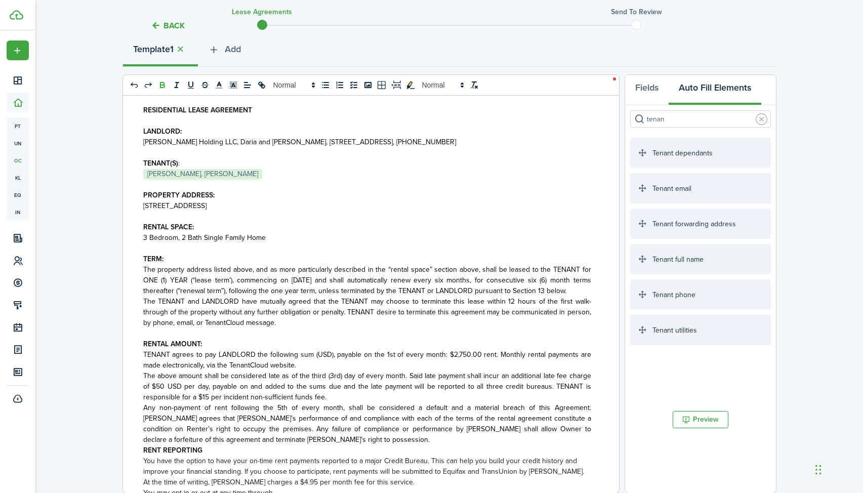
click at [142, 301] on div "RESIDENTIAL LEASE AGREEMENT LANDLORD: [PERSON_NAME] Holding LLC, Daria and [DEM…" at bounding box center [367, 294] width 488 height 397
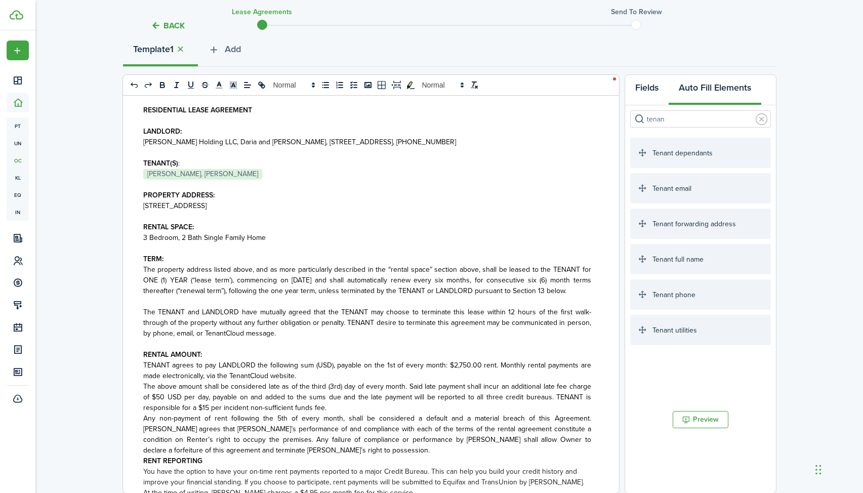
click at [654, 90] on button "Fields" at bounding box center [647, 90] width 44 height 30
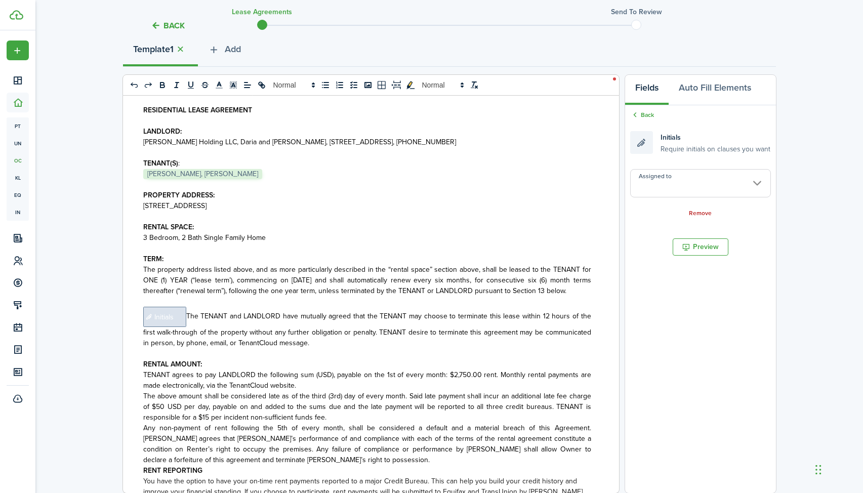
click at [187, 315] on span "﻿ Initials ﻿The TENANT and LANDLORD have mutually agreed that the TENANT may ch…" at bounding box center [367, 329] width 448 height 37
click at [215, 317] on span "Initials" at bounding box center [211, 317] width 43 height 20
click at [751, 183] on input "Assigned to" at bounding box center [700, 183] width 141 height 28
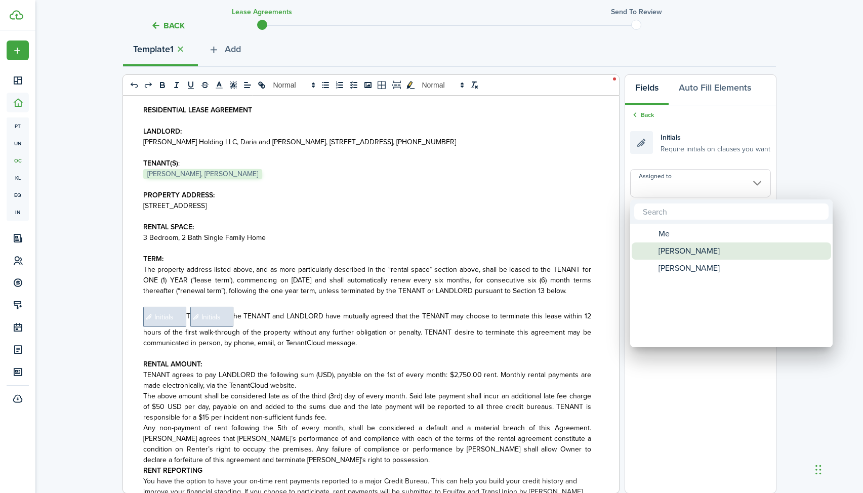
click at [705, 248] on span "[PERSON_NAME]" at bounding box center [688, 250] width 61 height 17
type input "[PERSON_NAME]"
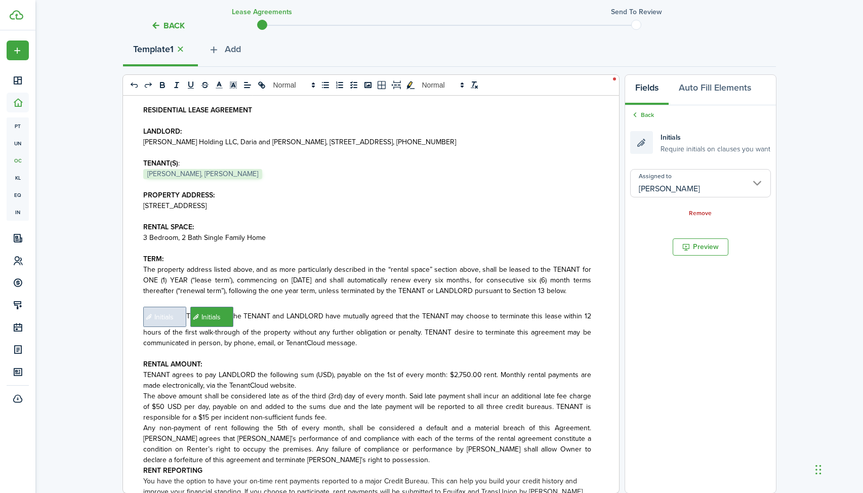
click at [169, 318] on span "Initials" at bounding box center [164, 317] width 43 height 20
click at [738, 181] on input "Assigned to" at bounding box center [700, 183] width 141 height 28
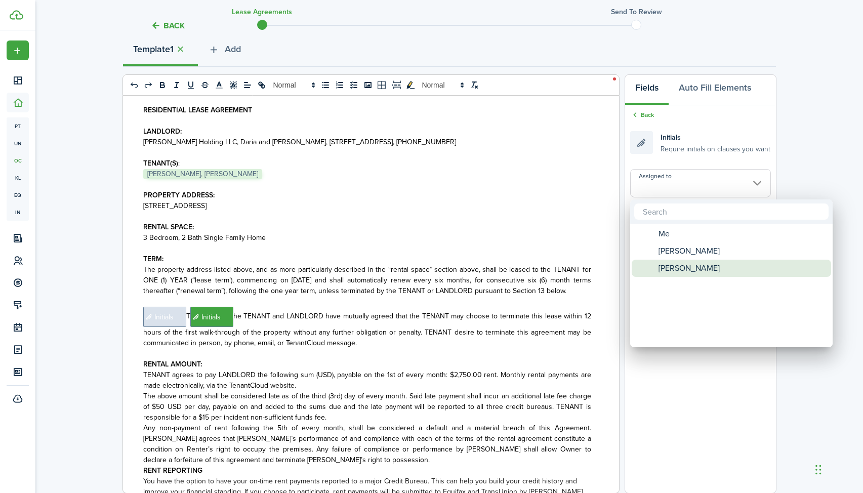
click at [667, 276] on span "[PERSON_NAME]" at bounding box center [688, 268] width 61 height 17
type input "[PERSON_NAME]"
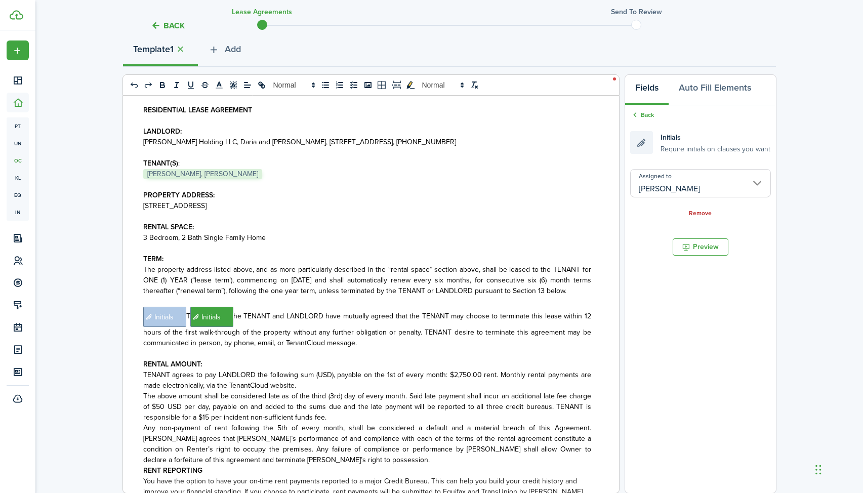
click at [234, 317] on span "﻿ Initials ﻿T﻿ Initials ﻿he TENANT and LANDLORD have mutually agreed that the T…" at bounding box center [367, 329] width 448 height 37
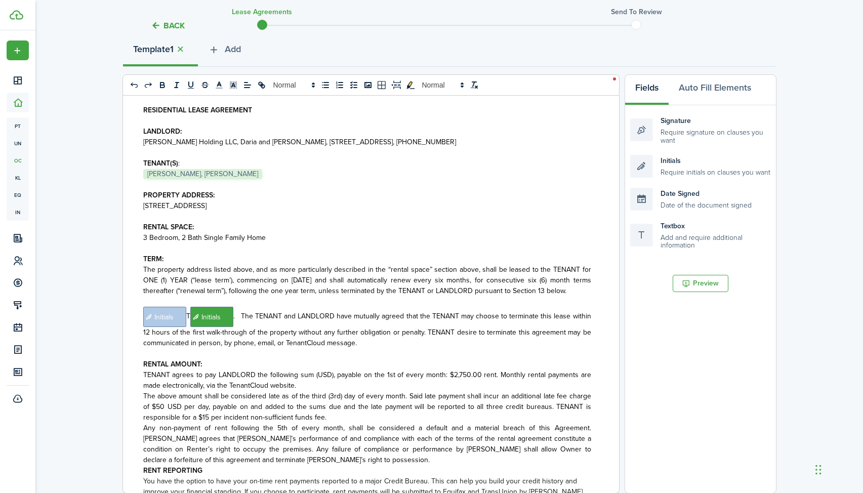
click at [234, 318] on span "﻿ Initials ﻿T﻿ Initials ﻿. The TENANT and LANDLORD have mutually agreed that th…" at bounding box center [367, 329] width 448 height 37
click at [189, 317] on span "﻿ Initials ﻿T﻿ Initials ﻿ The TENANT and LANDLORD have mutually agreed that the…" at bounding box center [367, 329] width 448 height 37
click at [231, 317] on span "﻿ Initials ﻿﻿ Initials ﻿ The TENANT and LANDLORD have mutually agreed that the …" at bounding box center [367, 329] width 448 height 37
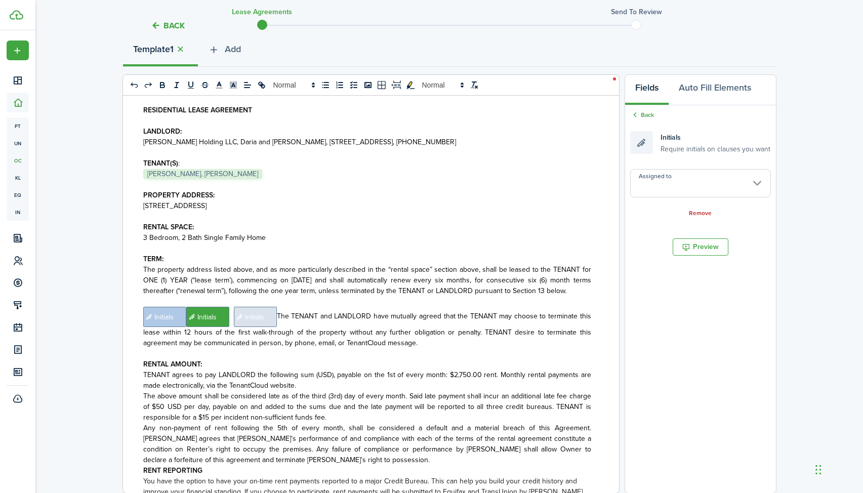
click at [233, 318] on span "﻿ Initials ﻿﻿ Initials ﻿ ﻿ Initials ﻿ The TENANT and LANDLORD have mutually agr…" at bounding box center [367, 329] width 448 height 37
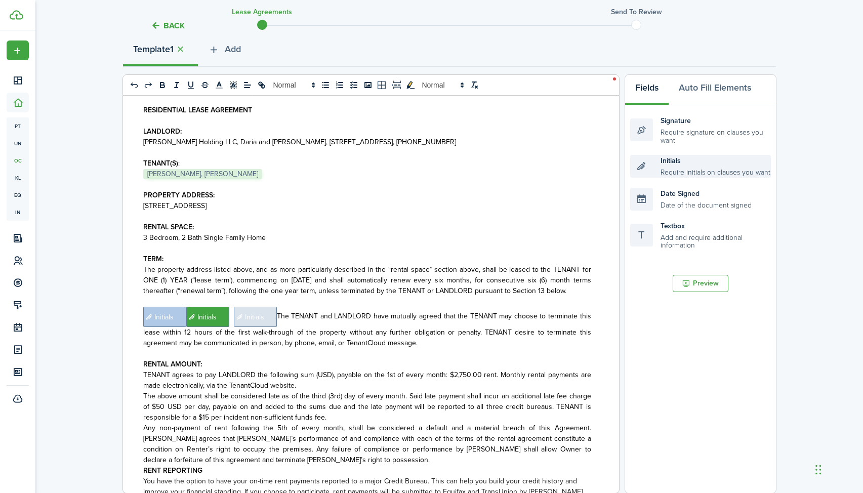
click at [233, 318] on span "﻿ Initials ﻿﻿ Initials ﻿ ﻿ Initials ﻿ The TENANT and LANDLORD have mutually agr…" at bounding box center [367, 329] width 448 height 37
drag, startPoint x: 278, startPoint y: 317, endPoint x: 157, endPoint y: 318, distance: 121.4
click at [157, 318] on span "﻿ Initials ﻿﻿ Initials ﻿ ﻿ Initials ﻿ The TENANT and LANDLORD have mutually agr…" at bounding box center [367, 329] width 448 height 37
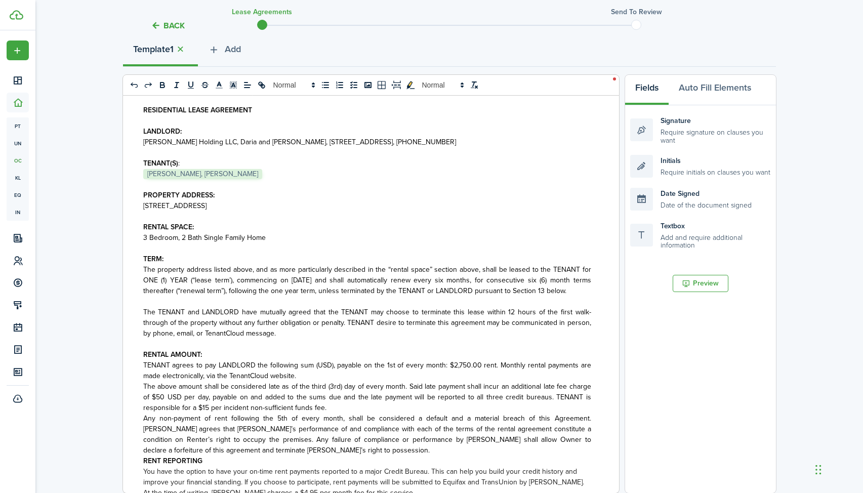
drag, startPoint x: 275, startPoint y: 335, endPoint x: 141, endPoint y: 313, distance: 135.3
click at [141, 313] on div "RESIDENTIAL LEASE AGREEMENT LANDLORD: [PERSON_NAME] Holding LLC, Daria and [DEM…" at bounding box center [367, 294] width 488 height 397
click at [162, 84] on icon "bold" at bounding box center [162, 84] width 9 height 9
click at [342, 374] on p "TENANT agrees to pay LANDLORD the following sum (USD), payable on the 1st of ev…" at bounding box center [367, 370] width 448 height 21
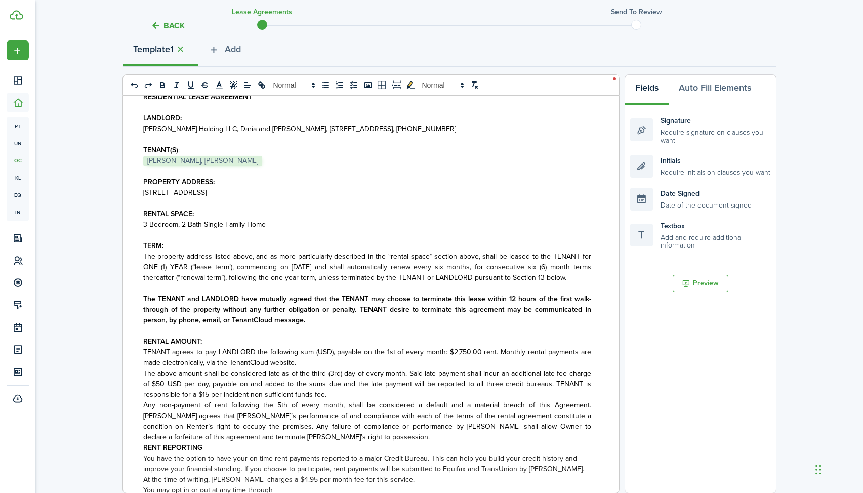
scroll to position [40, 0]
click at [516, 298] on strong "﻿The TENANT and LANDLORD have mutually agreed that the TENANT may choose to ter…" at bounding box center [367, 308] width 448 height 32
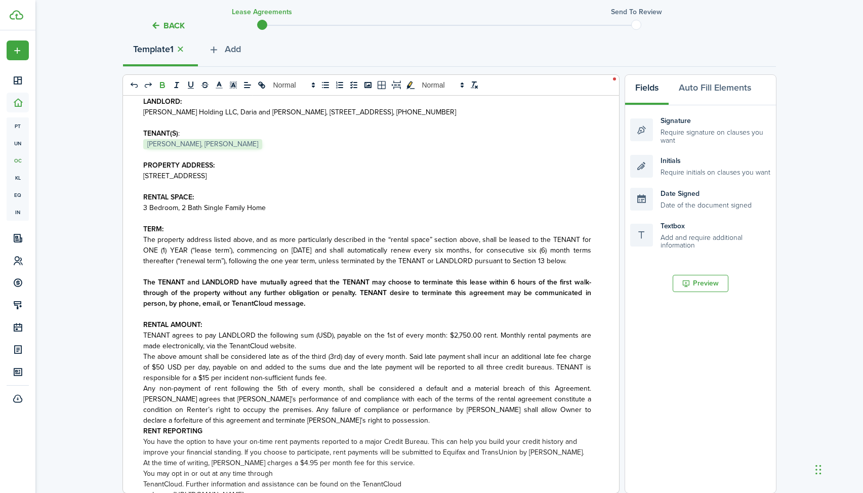
scroll to position [58, 0]
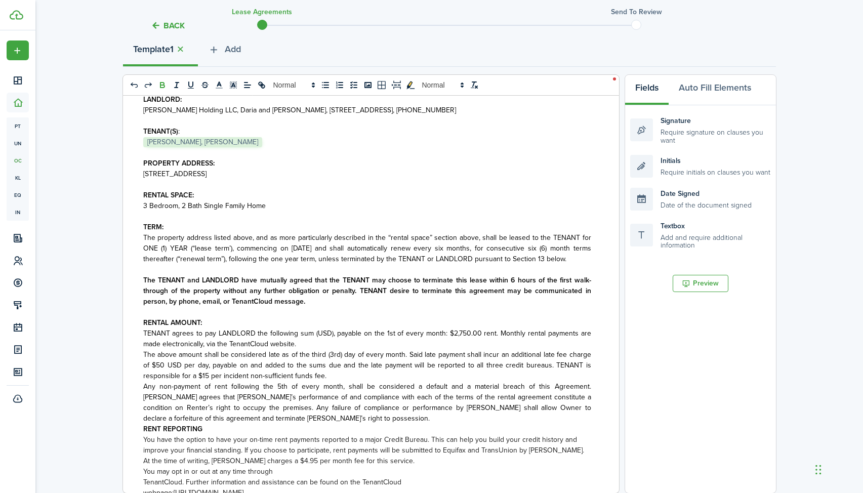
click at [142, 430] on div "RESIDENTIAL LEASE AGREEMENT LANDLORD: [PERSON_NAME] Holding LLC, Daria and [DEM…" at bounding box center [367, 294] width 488 height 397
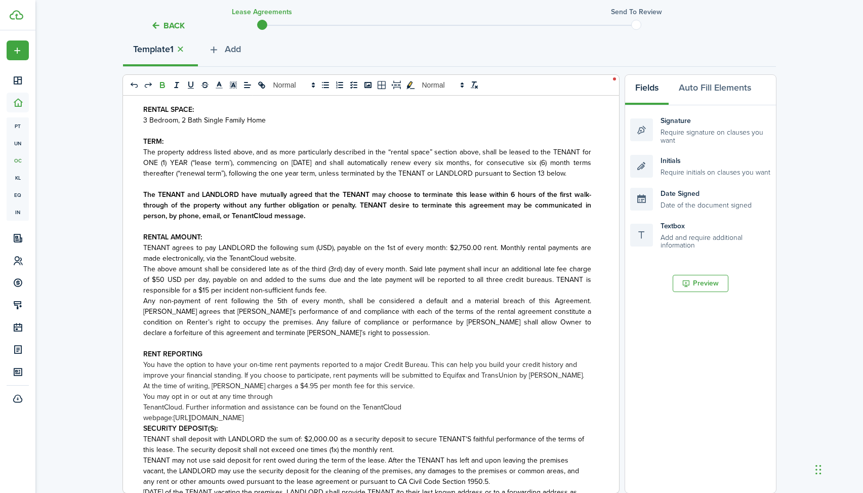
scroll to position [197, 0]
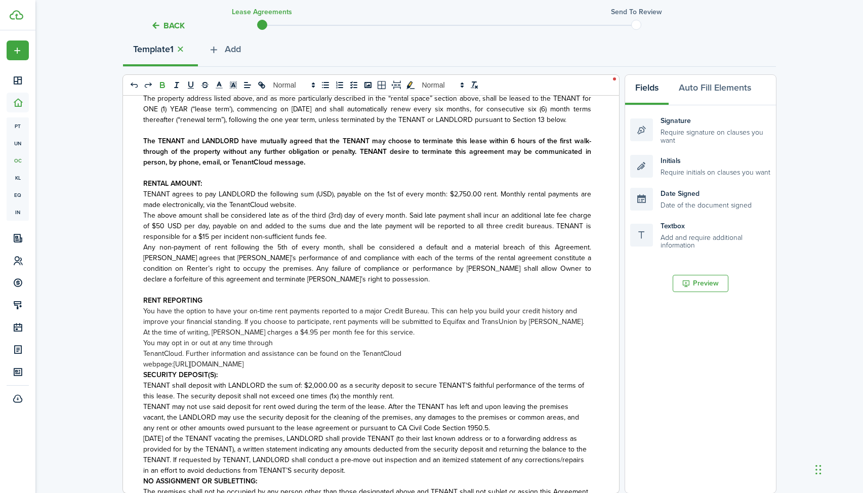
click at [143, 377] on strong "SECURITY DEPOSIT(S):" at bounding box center [180, 374] width 74 height 11
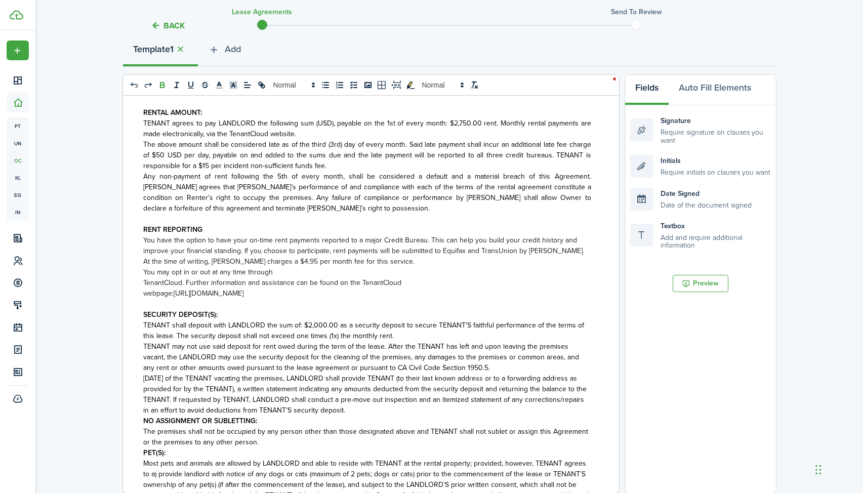
scroll to position [304, 0]
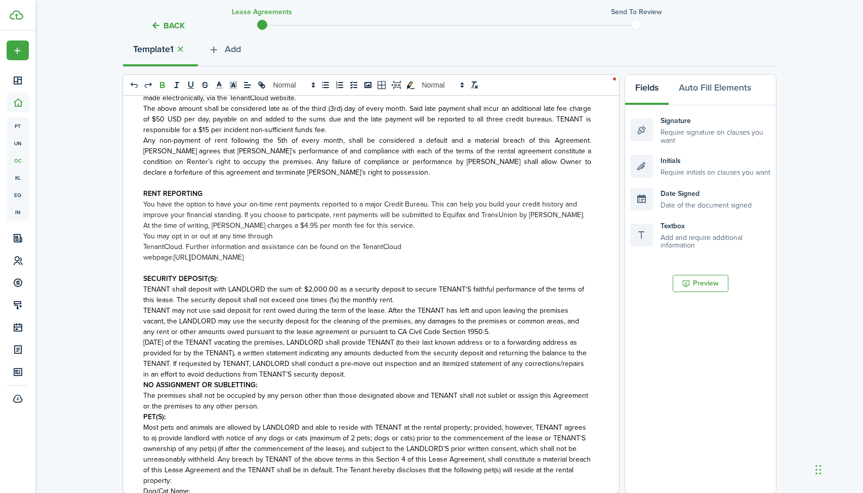
click at [144, 386] on strong "NO ASSIGNMENT OR SUBLETTING:" at bounding box center [200, 384] width 114 height 11
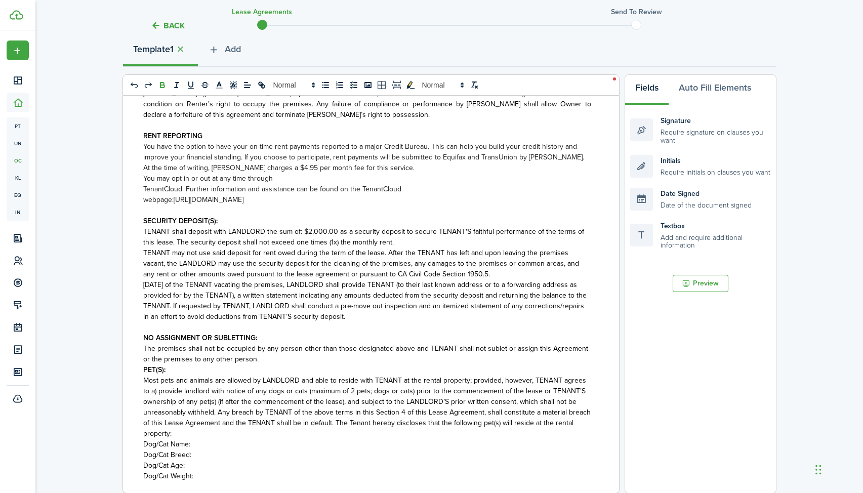
scroll to position [366, 0]
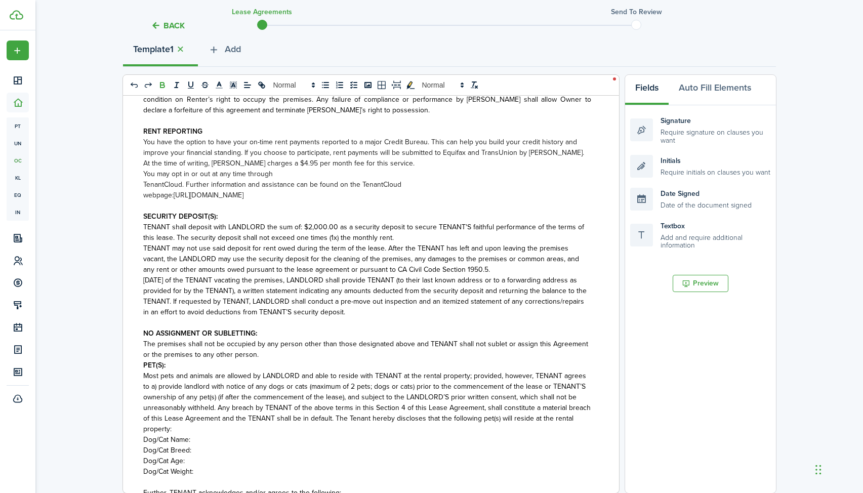
click at [144, 365] on strong "PET(S):" at bounding box center [154, 365] width 22 height 11
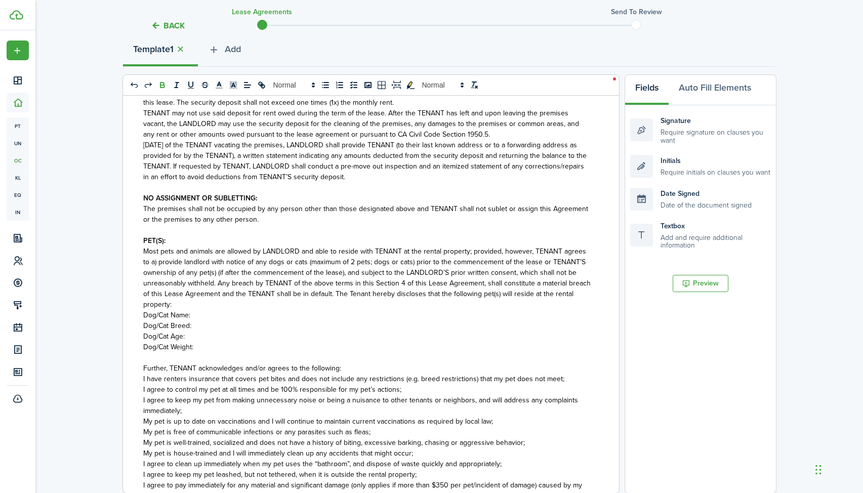
scroll to position [508, 0]
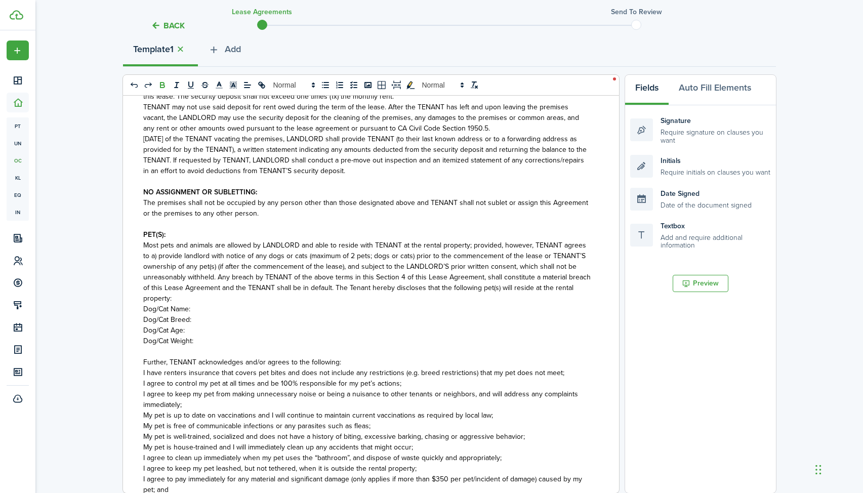
click at [206, 310] on p "Dog/Cat Name:" at bounding box center [367, 309] width 448 height 11
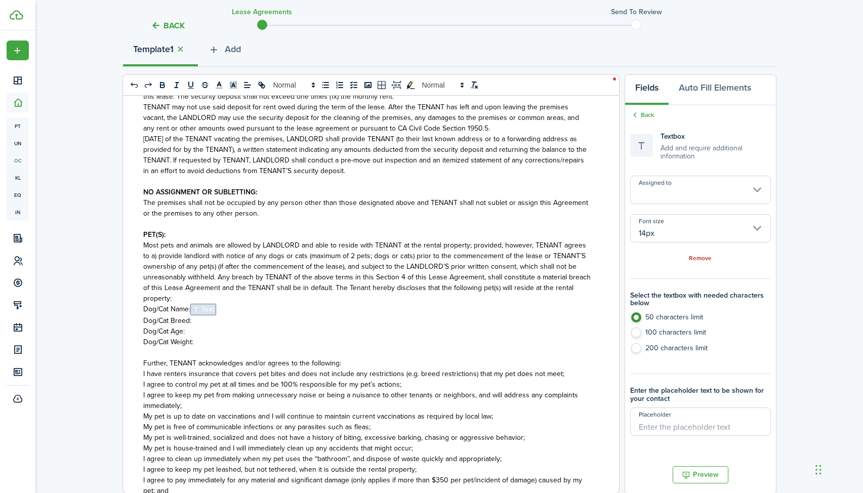
click at [741, 194] on input "Assigned to" at bounding box center [700, 190] width 141 height 28
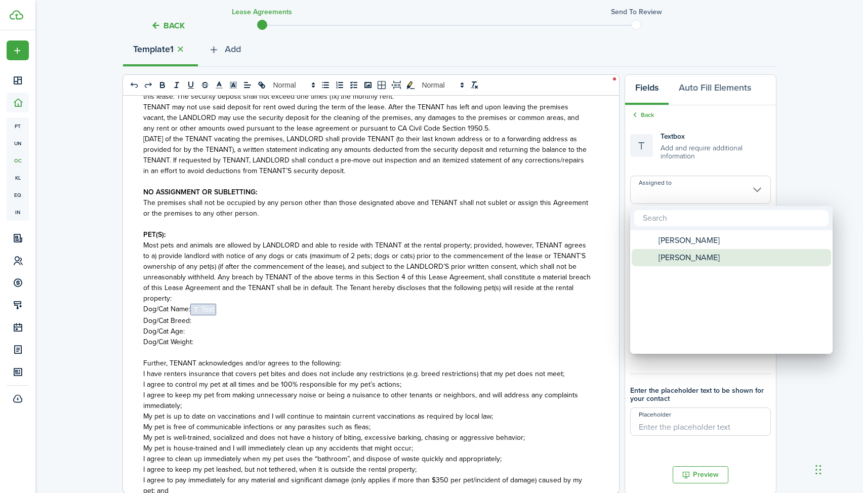
click at [696, 258] on div "[PERSON_NAME]" at bounding box center [735, 257] width 179 height 17
type input "[PERSON_NAME]"
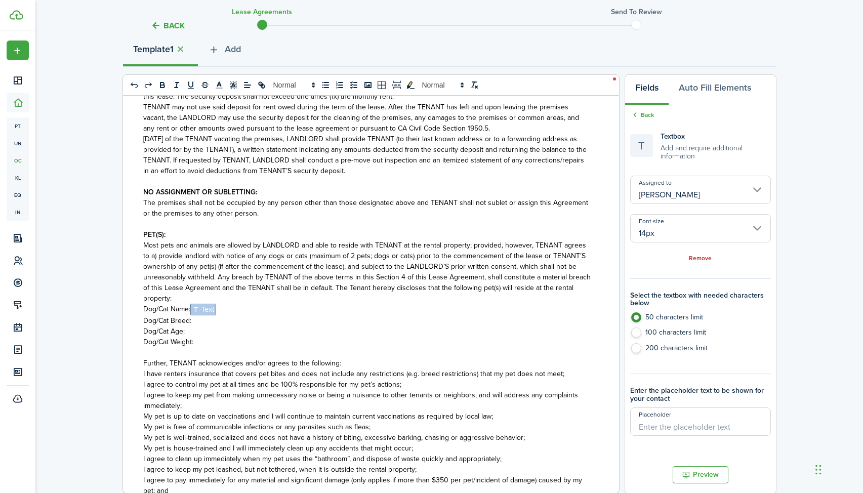
click at [206, 323] on p "Dog/Cat Breed:" at bounding box center [367, 320] width 448 height 11
click at [223, 321] on p "Dog/Cat Breed:" at bounding box center [367, 320] width 448 height 11
click at [210, 348] on p "Dog/Cat Weight:" at bounding box center [367, 344] width 448 height 11
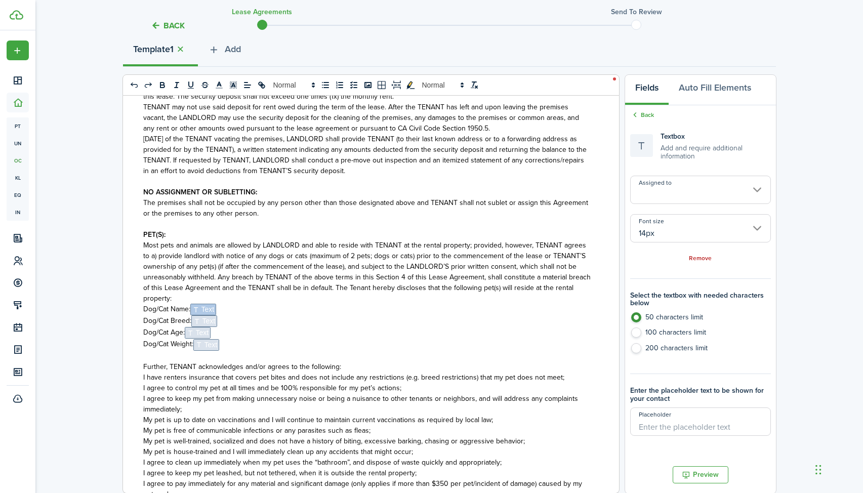
click at [217, 319] on span "Text" at bounding box center [204, 321] width 26 height 12
click at [657, 204] on div "Assigned to Font size 14px Remove" at bounding box center [700, 220] width 141 height 88
click at [663, 194] on input "Assigned to" at bounding box center [700, 190] width 141 height 28
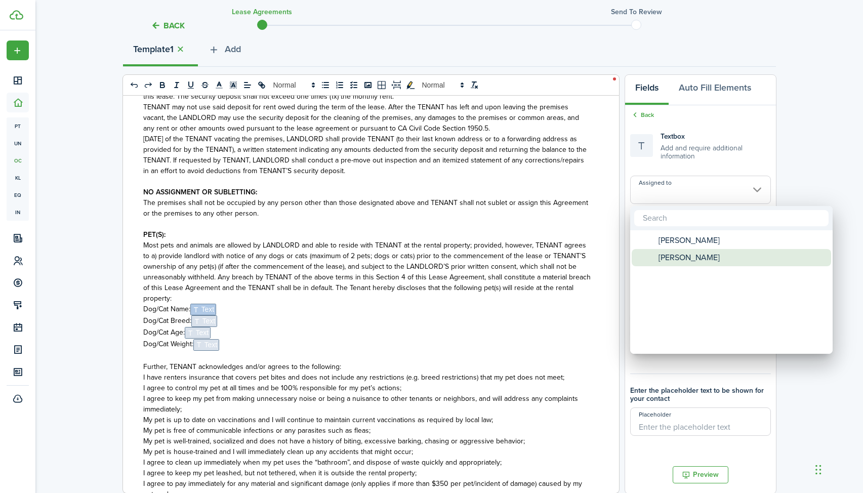
click at [667, 261] on span "[PERSON_NAME]" at bounding box center [688, 257] width 61 height 17
type input "[PERSON_NAME]"
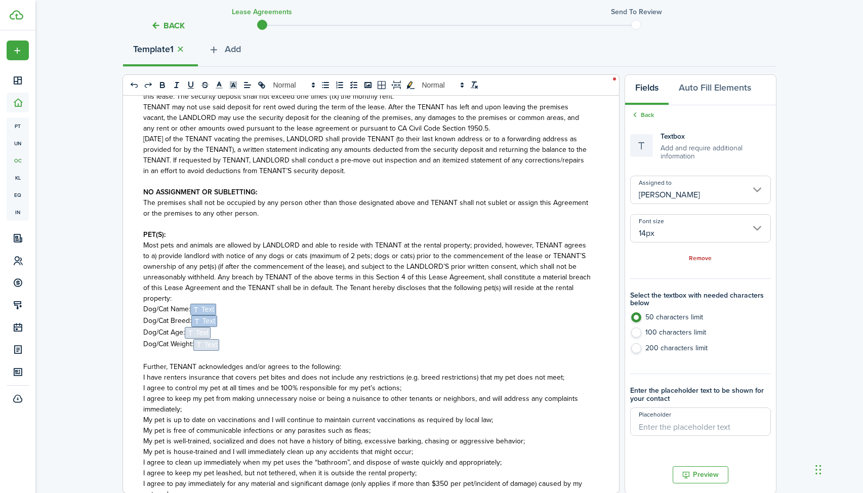
click at [204, 337] on span "Text" at bounding box center [198, 333] width 26 height 12
click at [687, 182] on input "Assigned to" at bounding box center [700, 190] width 141 height 28
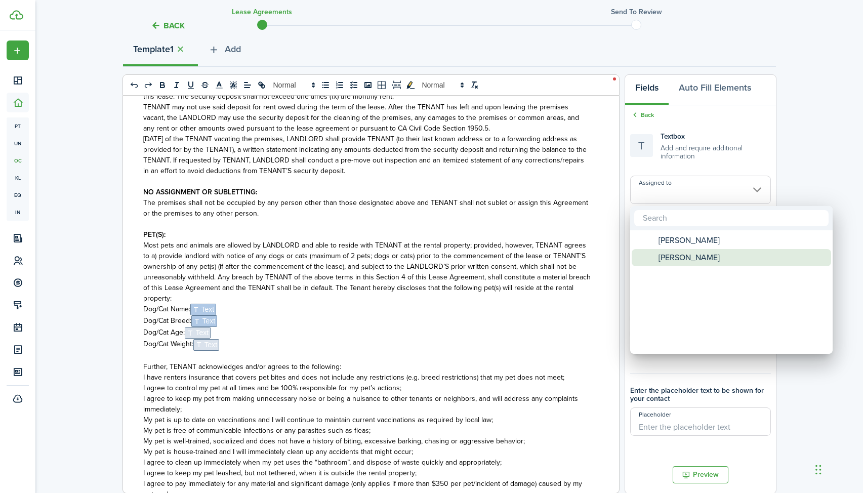
click at [677, 257] on span "[PERSON_NAME]" at bounding box center [688, 257] width 61 height 17
type input "[PERSON_NAME]"
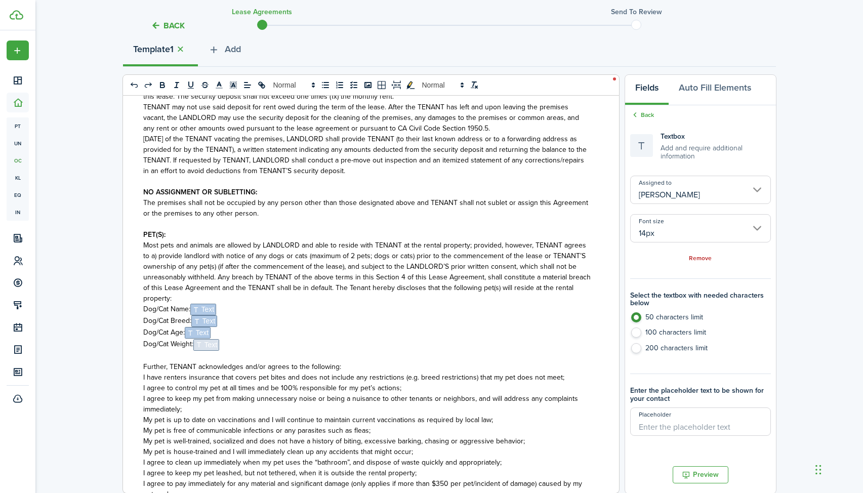
click at [213, 347] on span "Text" at bounding box center [206, 345] width 26 height 12
click at [671, 188] on input "Assigned to" at bounding box center [700, 190] width 141 height 28
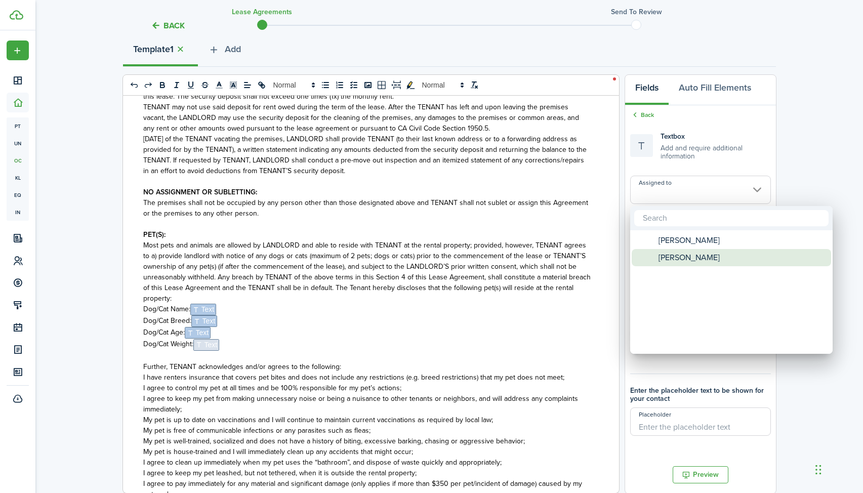
click at [669, 260] on span "[PERSON_NAME]" at bounding box center [688, 257] width 61 height 17
type input "[PERSON_NAME]"
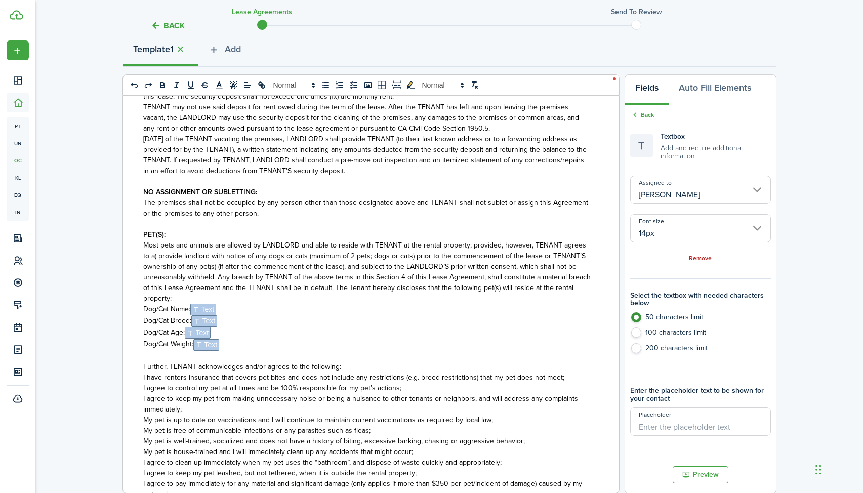
click at [466, 353] on p "﻿﻿" at bounding box center [367, 356] width 448 height 11
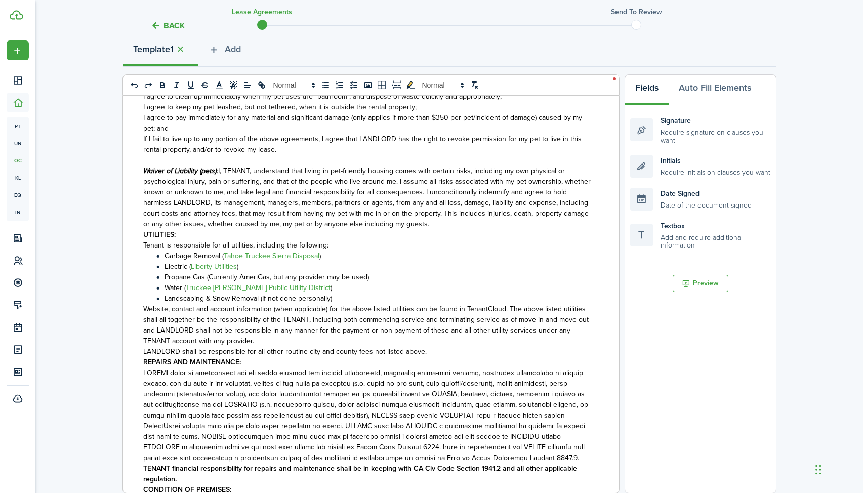
scroll to position [884, 0]
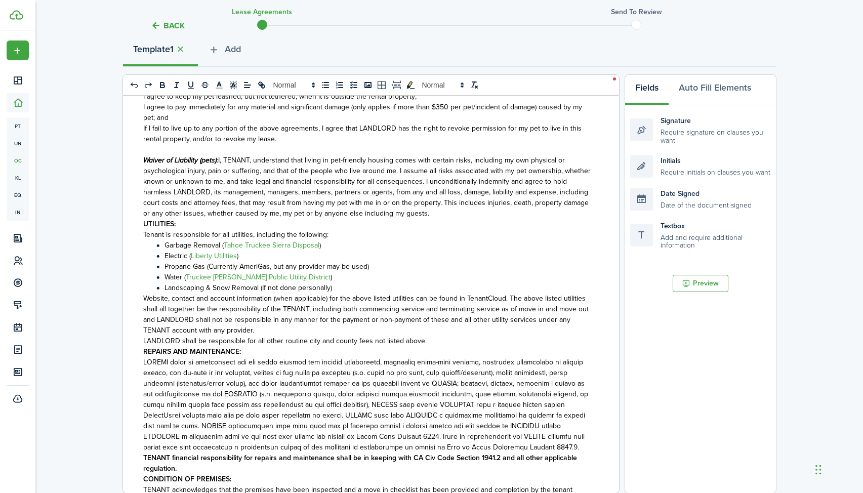
click at [143, 228] on strong "UTILITIES:" at bounding box center [159, 224] width 32 height 11
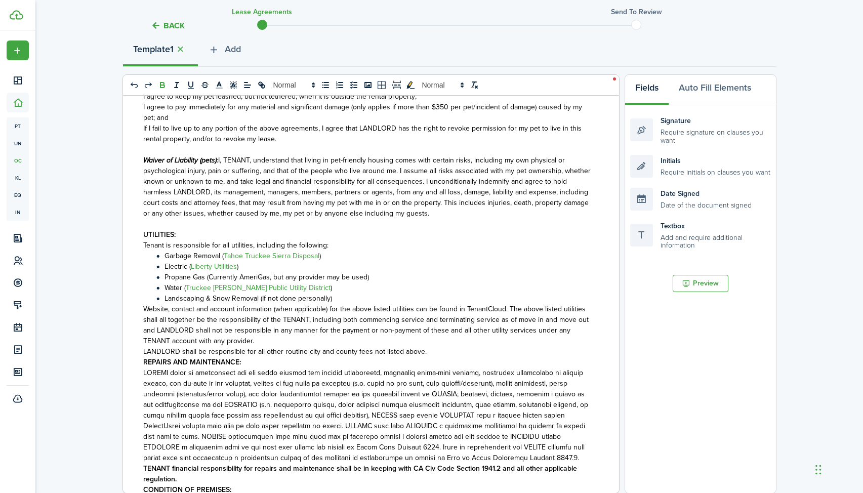
click at [144, 365] on strong "REPAIRS AND MAINTENANCE:" at bounding box center [192, 362] width 98 height 11
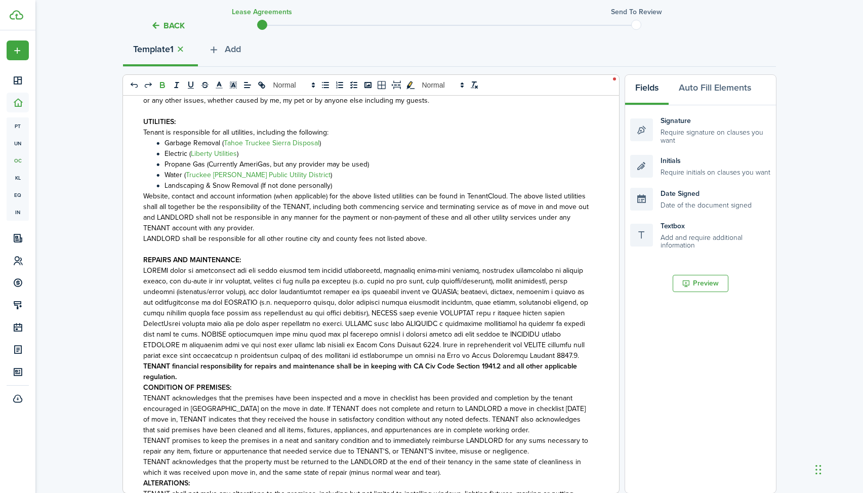
scroll to position [997, 0]
click at [144, 391] on strong "CONDITION OF PREMISES:" at bounding box center [187, 387] width 88 height 11
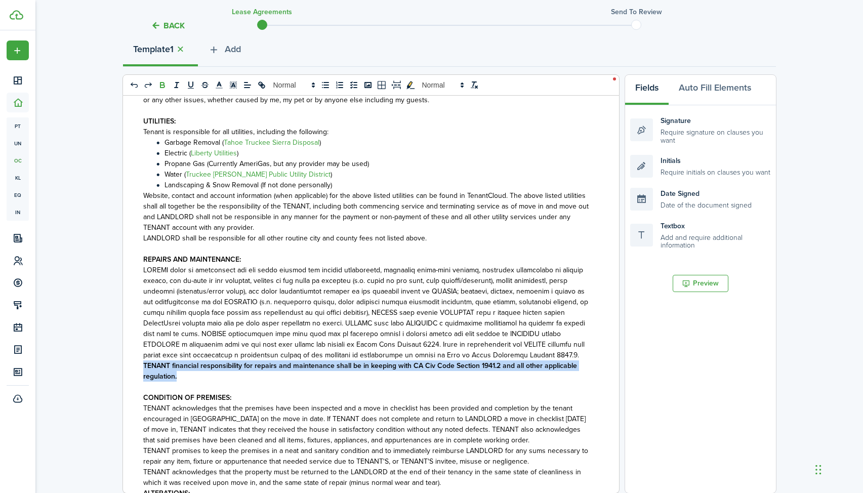
drag, startPoint x: 177, startPoint y: 379, endPoint x: 136, endPoint y: 368, distance: 43.0
click at [136, 368] on div "RESIDENTIAL LEASE AGREEMENT LANDLORD: [PERSON_NAME] Holding LLC, Daria and [DEM…" at bounding box center [367, 294] width 488 height 397
click at [165, 85] on icon "bold" at bounding box center [162, 84] width 9 height 9
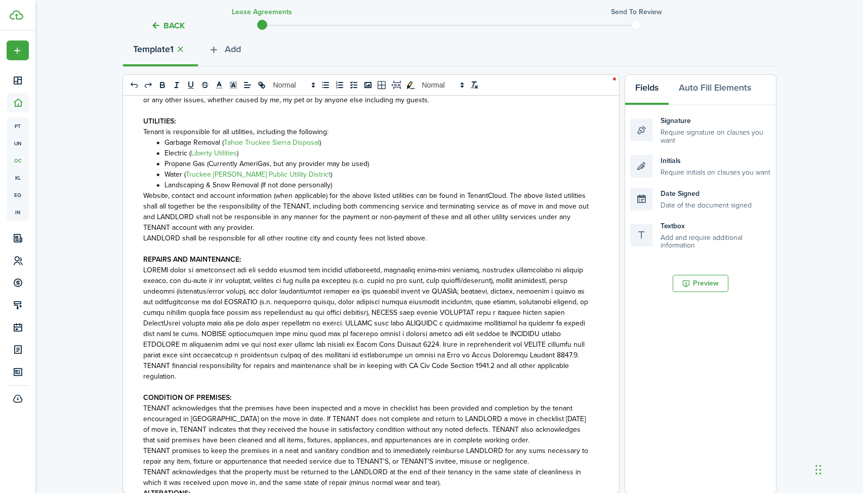
click at [357, 319] on span at bounding box center [365, 313] width 445 height 96
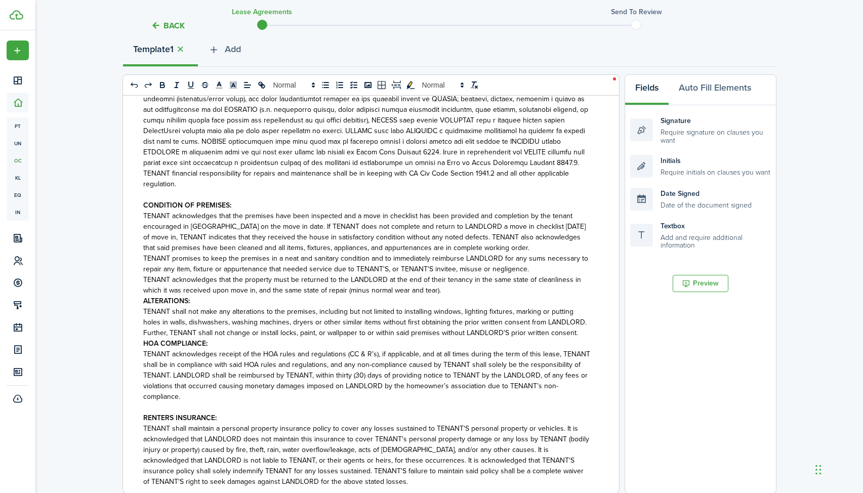
scroll to position [1190, 0]
click at [144, 304] on strong "ALTERATIONS:" at bounding box center [166, 300] width 47 height 11
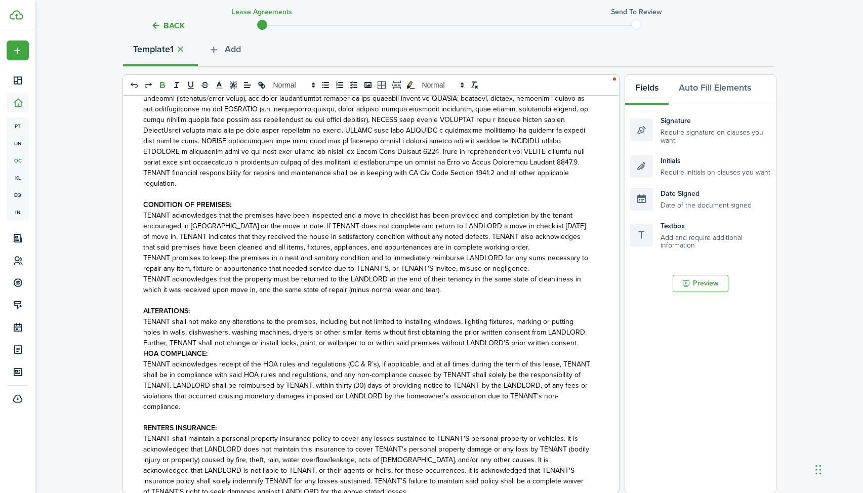
click at [144, 356] on strong "HOA COMPLIANCE:" at bounding box center [175, 353] width 64 height 11
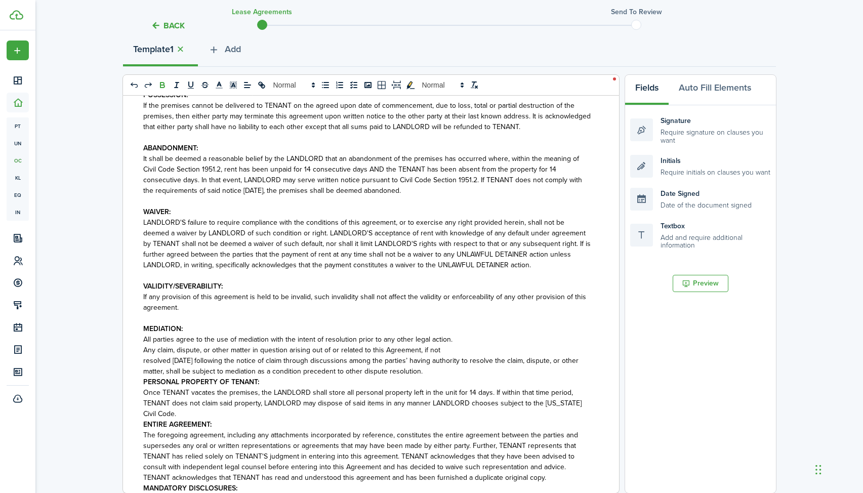
scroll to position [1823, 0]
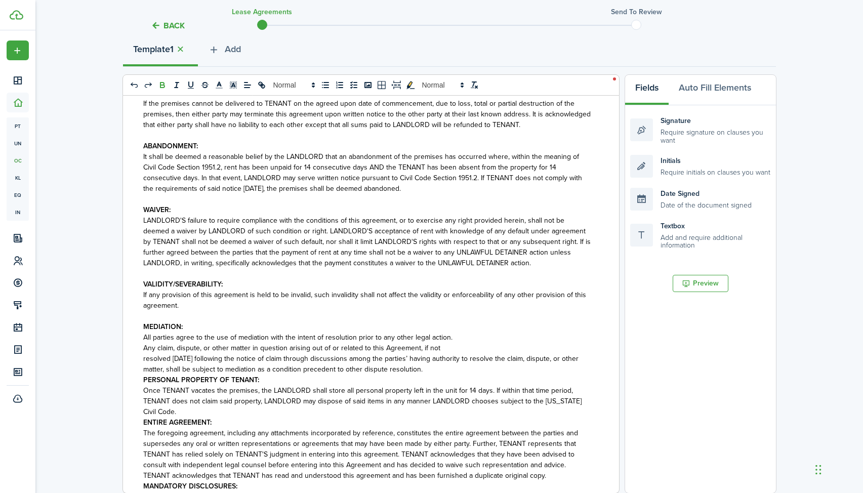
click at [143, 374] on strong "PERSONAL PROPERTY OF TENANT:" at bounding box center [201, 379] width 116 height 11
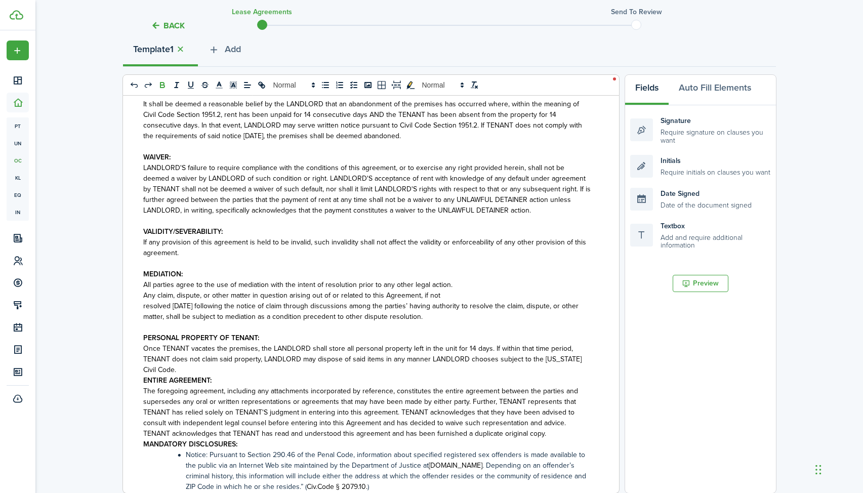
scroll to position [1888, 0]
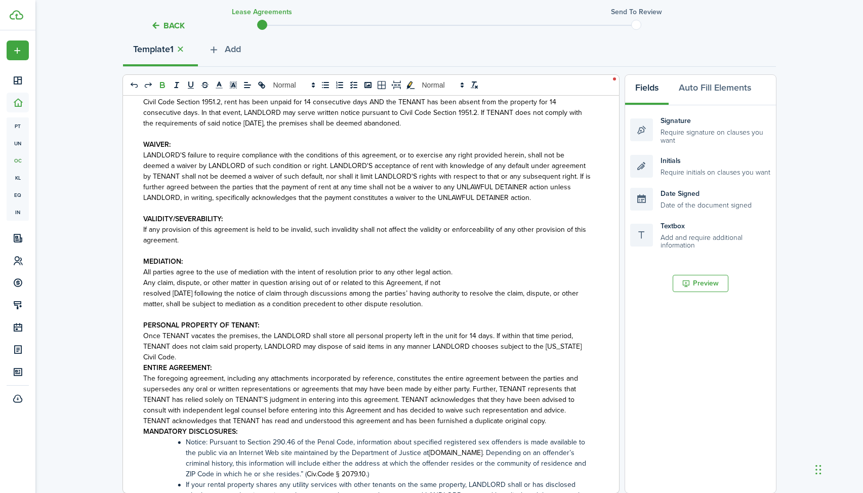
click at [144, 362] on strong "ENTIRE AGREEMENT:" at bounding box center [177, 367] width 68 height 11
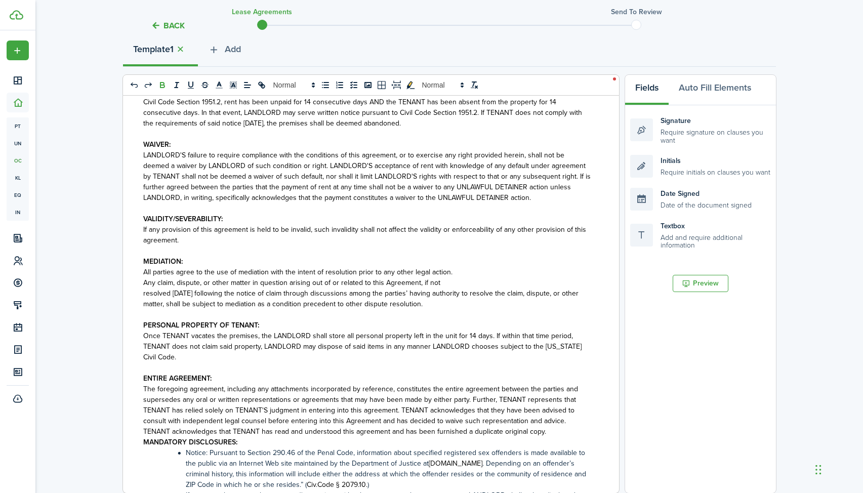
scroll to position [1912, 0]
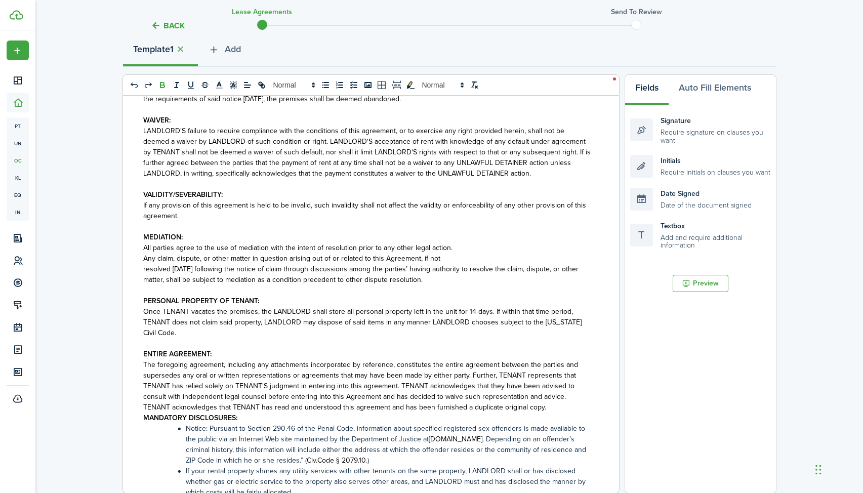
click at [142, 410] on div "RESIDENTIAL LEASE AGREEMENT LANDLORD: [PERSON_NAME] Holding LLC, Daria and [DEM…" at bounding box center [367, 294] width 488 height 397
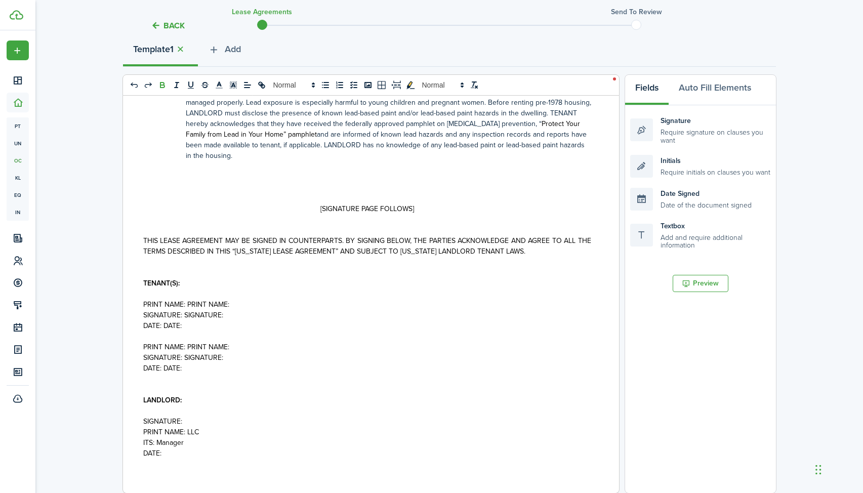
scroll to position [2432, 0]
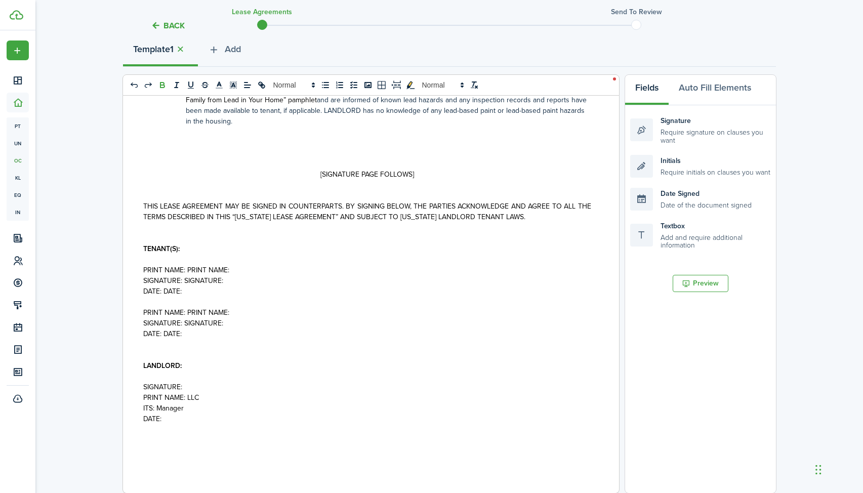
drag, startPoint x: 234, startPoint y: 262, endPoint x: 188, endPoint y: 260, distance: 46.1
click at [188, 265] on p "PRINT NAME: PRINT NAME:" at bounding box center [367, 270] width 448 height 11
click at [716, 93] on button "Auto Fill Elements" at bounding box center [714, 90] width 93 height 30
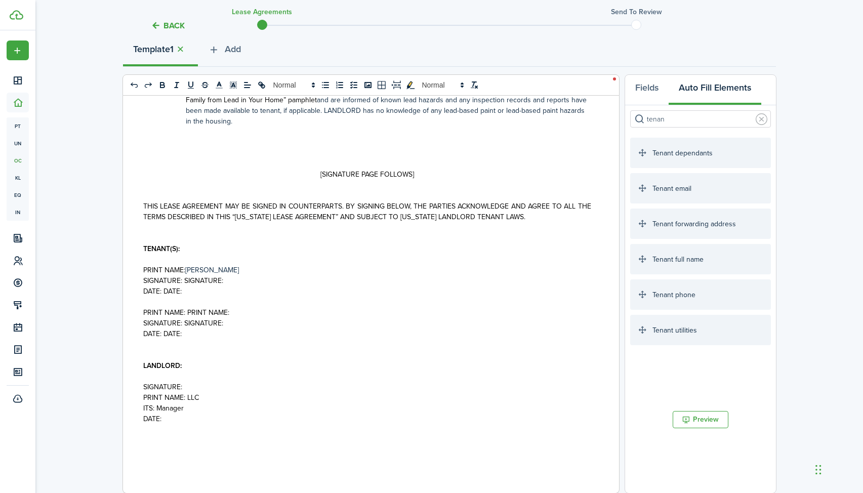
click at [236, 307] on p "PRINT NAME: PRINT NAME:" at bounding box center [367, 312] width 448 height 11
click at [234, 307] on p "PRINT NAME: PRINT NAME:" at bounding box center [367, 312] width 448 height 11
drag, startPoint x: 234, startPoint y: 305, endPoint x: 188, endPoint y: 305, distance: 45.5
click at [188, 307] on p "PRINT NAME: PRINT NAME:" at bounding box center [367, 312] width 448 height 11
drag, startPoint x: 224, startPoint y: 274, endPoint x: 186, endPoint y: 271, distance: 38.5
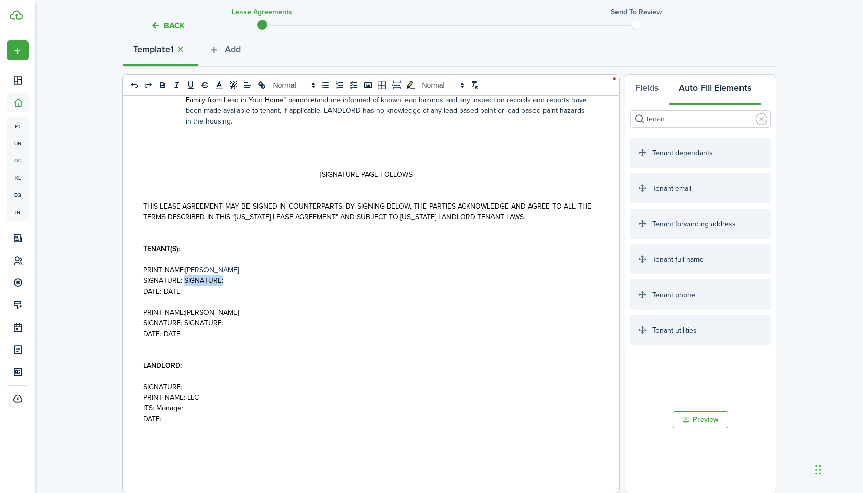
click at [186, 275] on p "SIGNATURE: SIGNATURE:" at bounding box center [367, 280] width 448 height 11
drag, startPoint x: 186, startPoint y: 284, endPoint x: 164, endPoint y: 282, distance: 21.8
click at [164, 286] on p "DATE: DATE:" at bounding box center [367, 291] width 448 height 11
drag, startPoint x: 231, startPoint y: 314, endPoint x: 184, endPoint y: 314, distance: 47.1
click at [184, 318] on p "SIGNATURE: SIGNATURE:" at bounding box center [367, 323] width 448 height 11
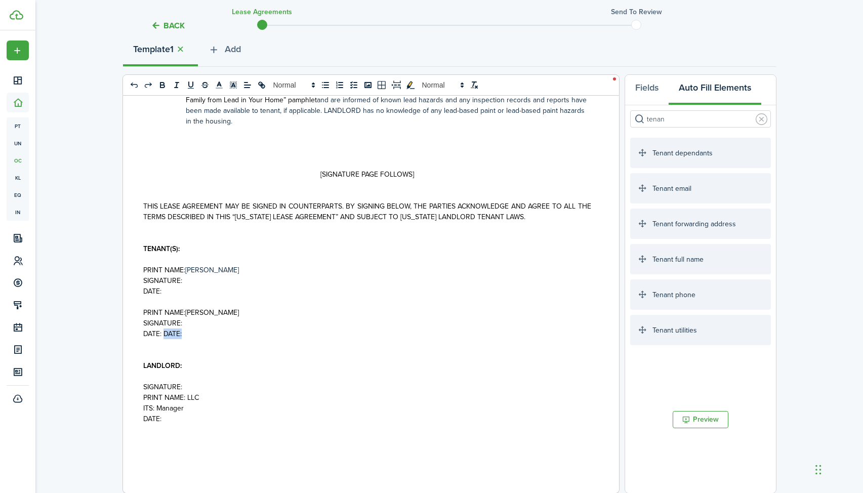
drag, startPoint x: 185, startPoint y: 326, endPoint x: 164, endPoint y: 326, distance: 21.3
click at [164, 328] on p "DATE: DATE:" at bounding box center [367, 333] width 448 height 11
click at [651, 92] on button "Fields" at bounding box center [647, 90] width 44 height 30
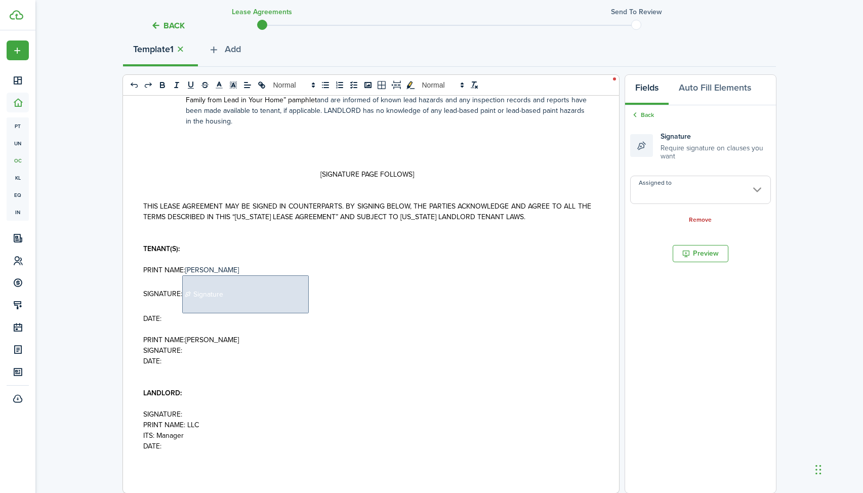
click at [177, 313] on p "DATE:" at bounding box center [367, 318] width 448 height 11
click at [202, 346] on p "SIGNATURE:" at bounding box center [367, 351] width 448 height 11
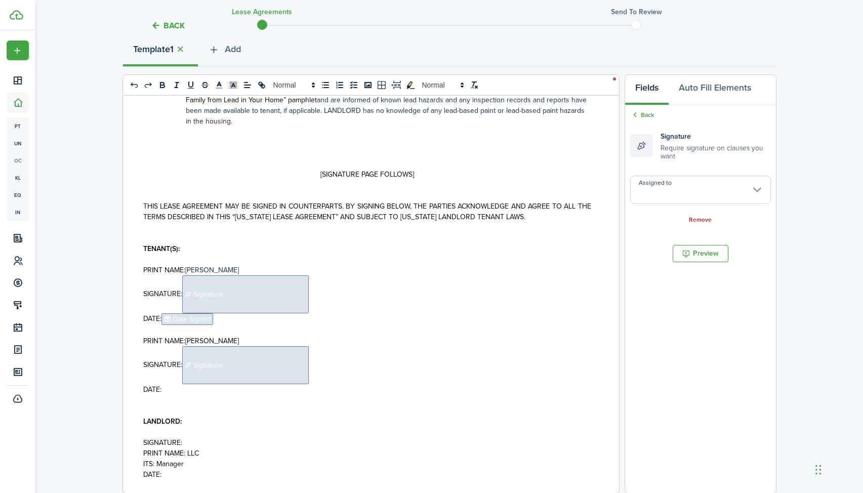
click at [176, 384] on p "DATE:" at bounding box center [367, 389] width 448 height 11
click at [223, 277] on span "Signature" at bounding box center [245, 294] width 126 height 38
click at [754, 184] on input "Assigned to" at bounding box center [700, 190] width 141 height 28
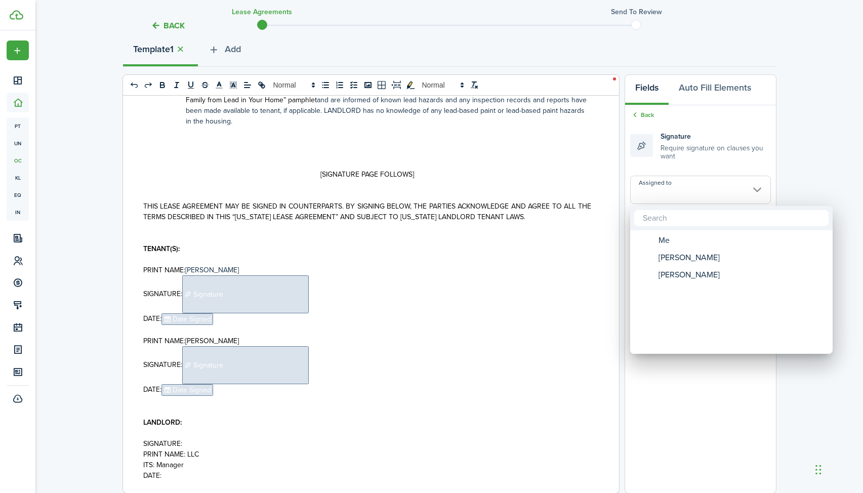
click at [704, 283] on mbsc-wheel-item "Assigned to" at bounding box center [730, 291] width 199 height 17
click at [700, 278] on div "[PERSON_NAME]" at bounding box center [735, 274] width 179 height 17
type input "[PERSON_NAME]"
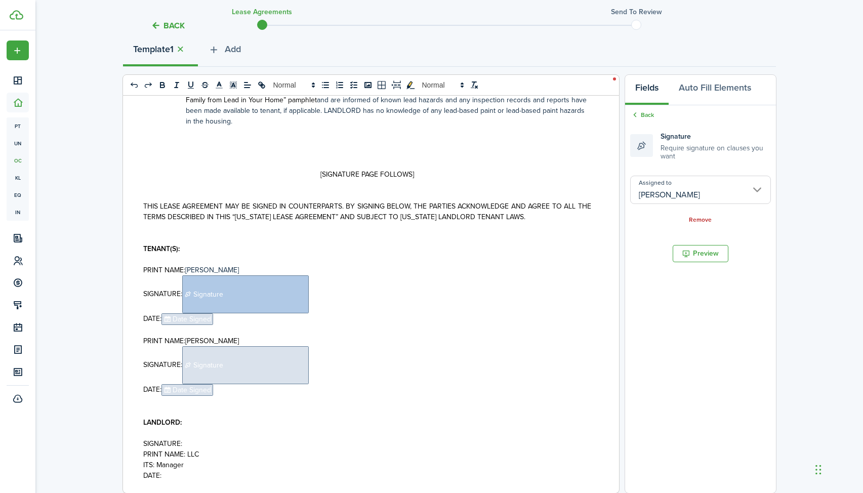
click at [194, 313] on span "Date Signed" at bounding box center [187, 319] width 52 height 12
click at [691, 173] on input "Assigned to" at bounding box center [700, 183] width 141 height 28
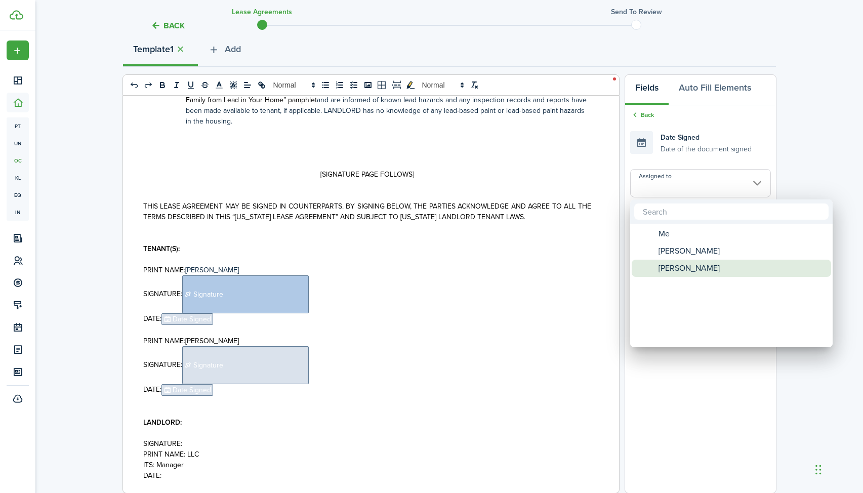
click at [683, 268] on span "[PERSON_NAME]" at bounding box center [688, 268] width 61 height 17
type input "[PERSON_NAME]"
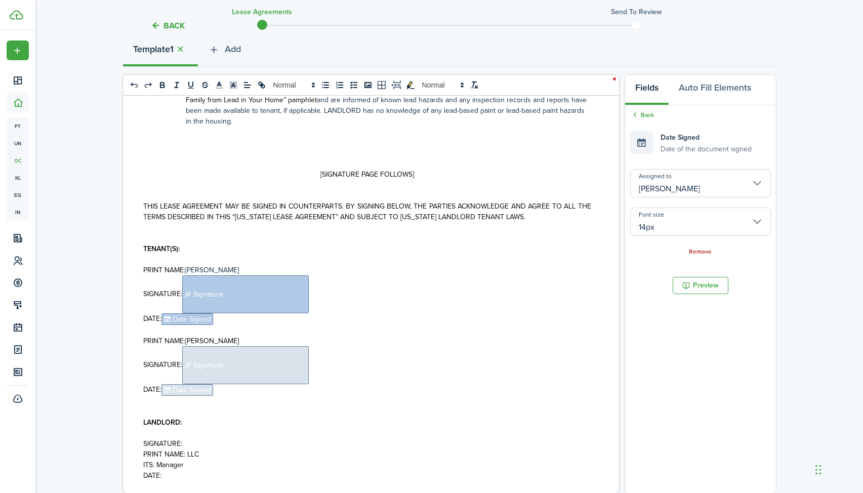
click at [256, 364] on span "Signature" at bounding box center [245, 365] width 126 height 38
click at [702, 182] on input "Assigned to" at bounding box center [700, 190] width 141 height 28
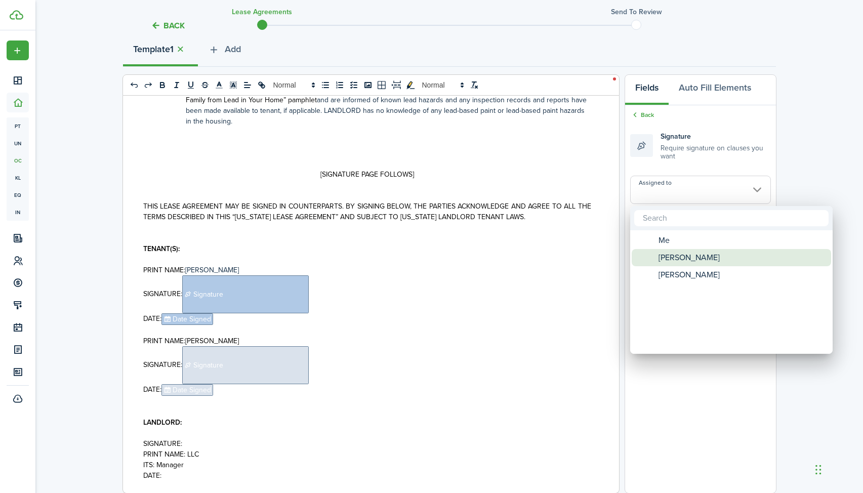
click at [682, 257] on span "[PERSON_NAME]" at bounding box center [688, 257] width 61 height 17
type input "[PERSON_NAME]"
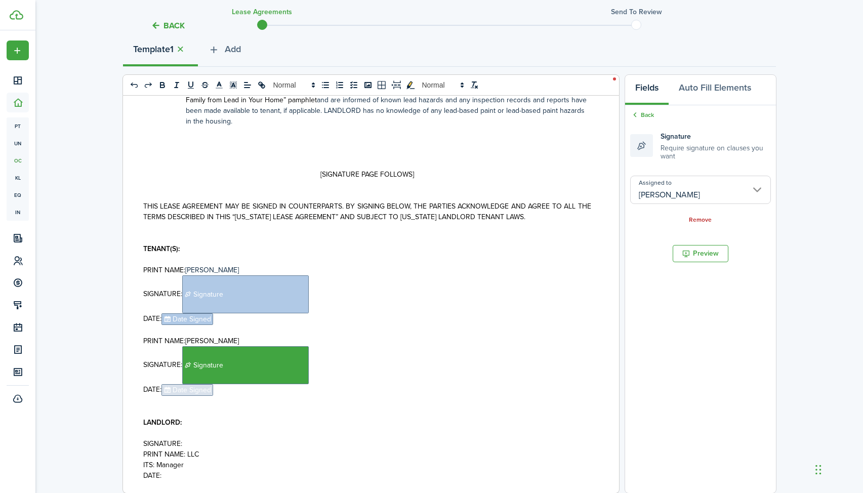
click at [195, 387] on span "Date Signed" at bounding box center [187, 390] width 52 height 12
click at [680, 179] on input "Assigned to" at bounding box center [700, 183] width 141 height 28
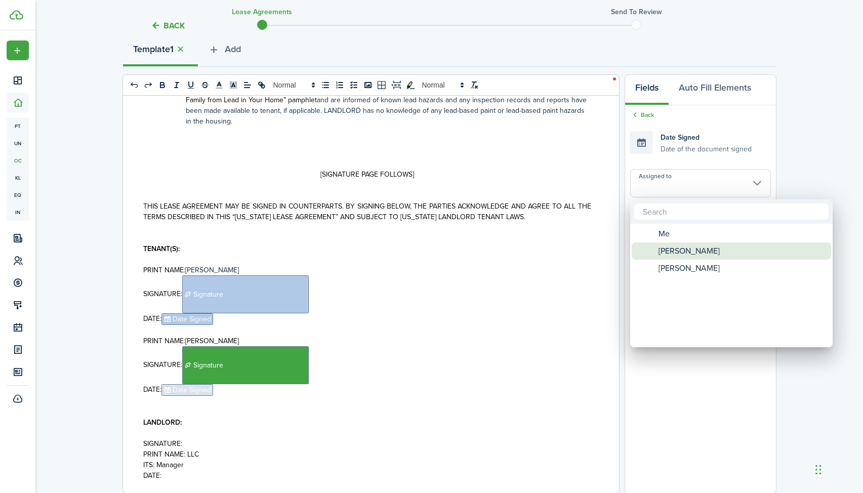
click at [677, 255] on span "[PERSON_NAME]" at bounding box center [688, 250] width 61 height 17
type input "[PERSON_NAME]"
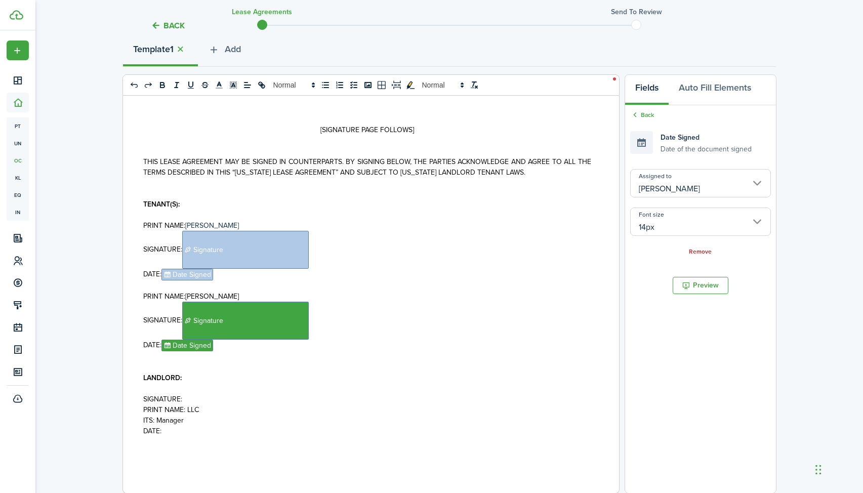
scroll to position [2489, 0]
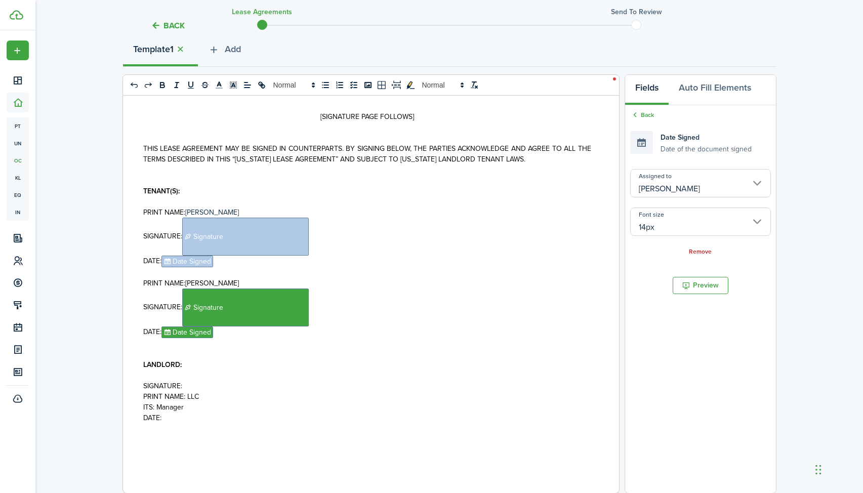
click at [187, 391] on span "PRINT NAME: LLC" at bounding box center [171, 396] width 56 height 11
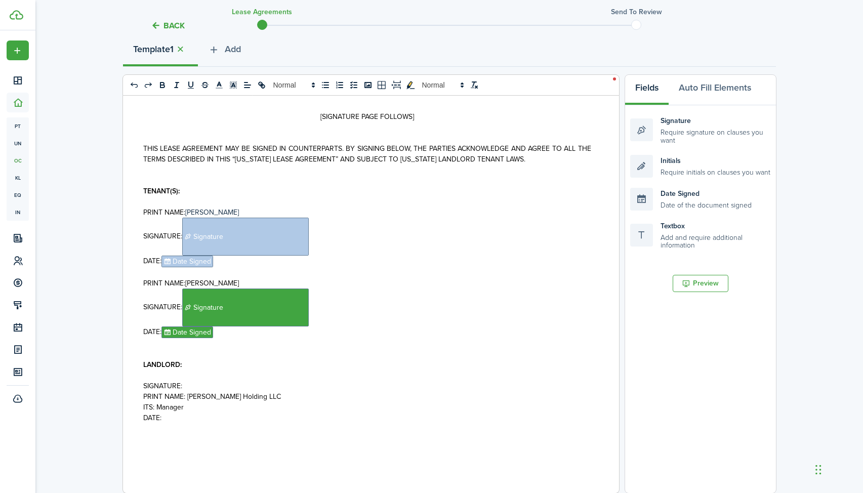
click at [215, 381] on p "SIGNATURE:" at bounding box center [367, 386] width 448 height 11
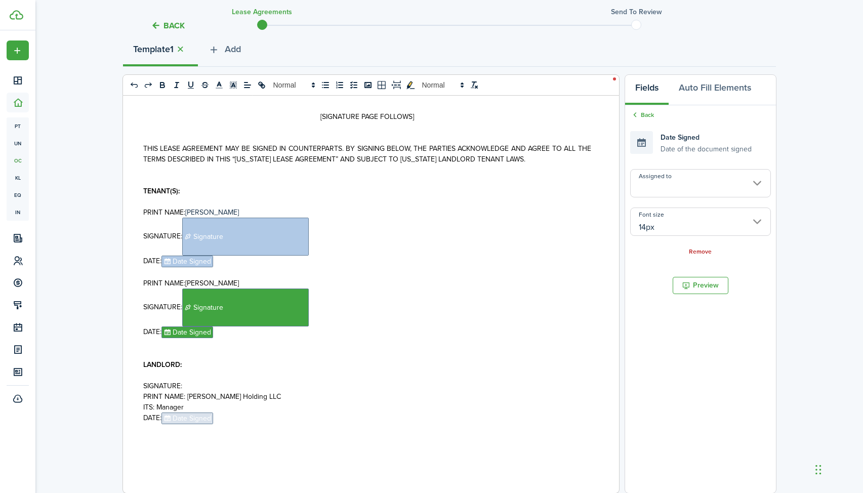
click at [725, 184] on input "Assigned to" at bounding box center [700, 183] width 141 height 28
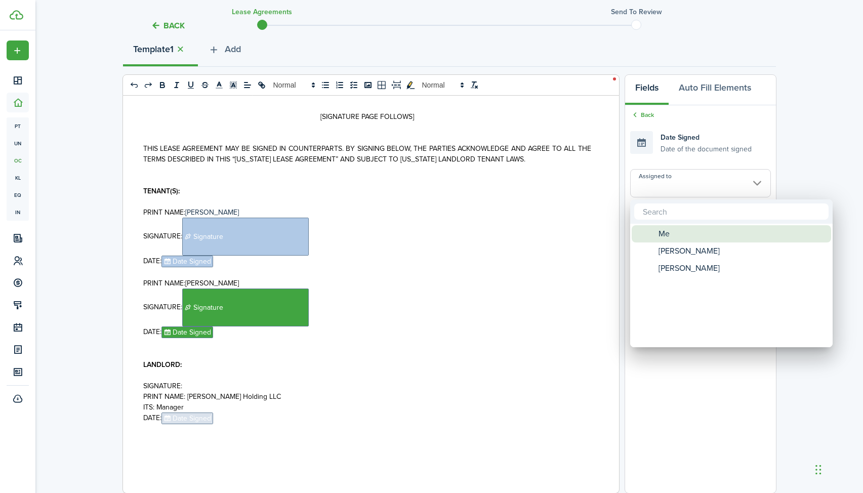
click at [700, 236] on div "Me" at bounding box center [735, 233] width 179 height 17
type input "Me"
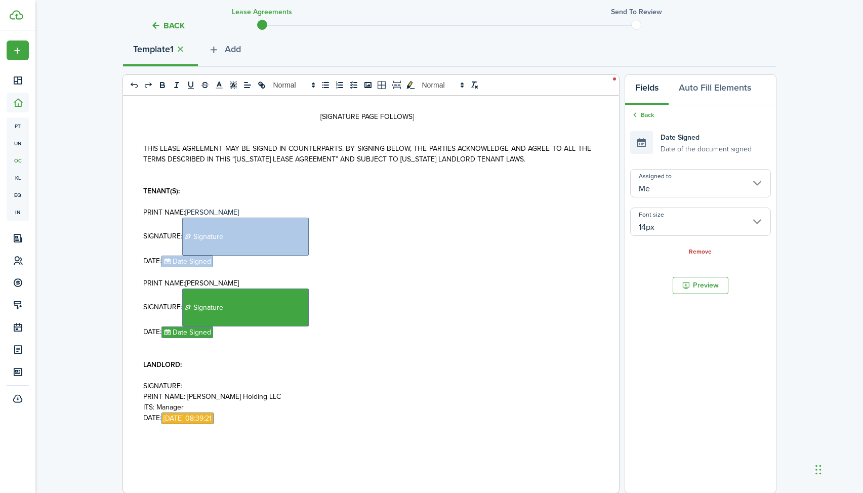
click at [198, 381] on p "SIGNATURE:" at bounding box center [367, 386] width 448 height 11
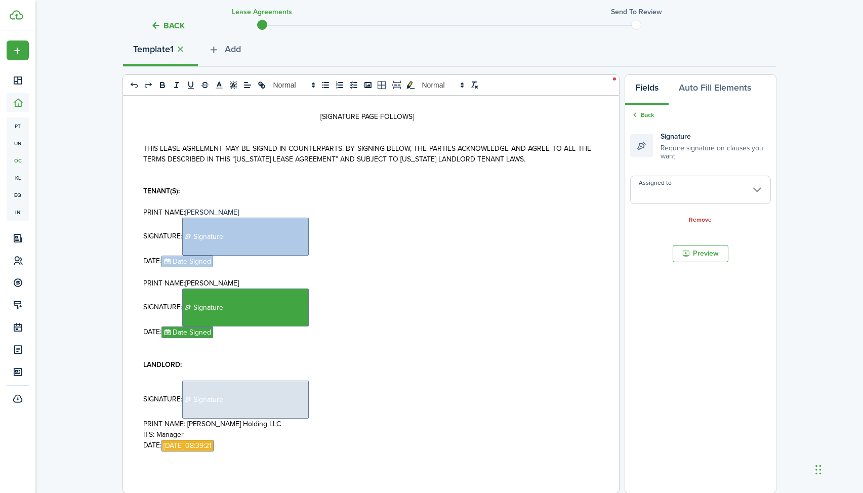
click at [745, 188] on input "Assigned to" at bounding box center [700, 190] width 141 height 28
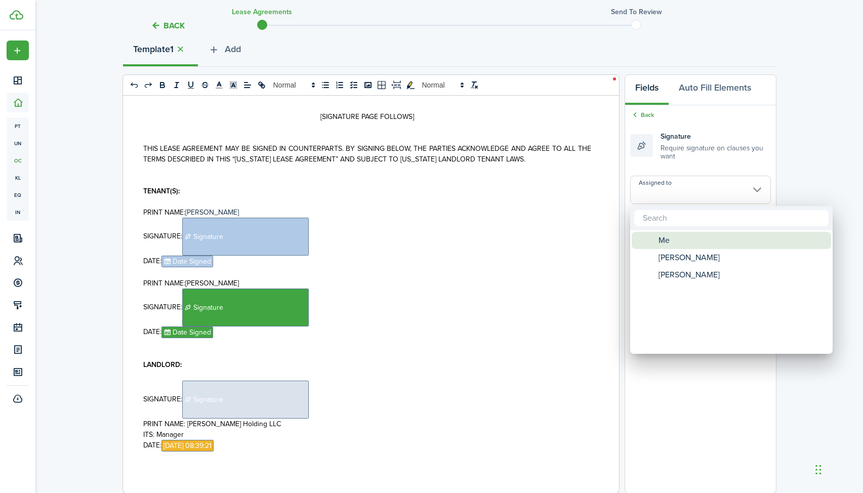
click at [708, 237] on div "Me" at bounding box center [735, 240] width 179 height 17
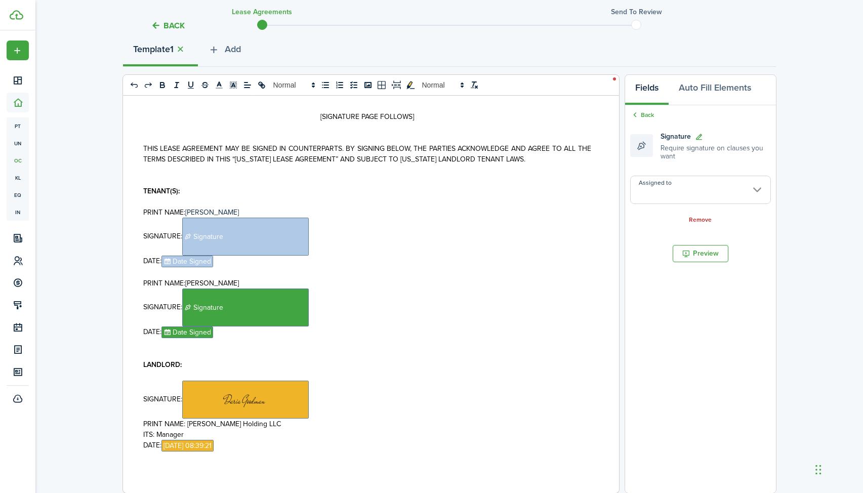
type input "Me"
click at [502, 381] on p "SIGNATURE: ﻿ ﻿" at bounding box center [367, 400] width 448 height 38
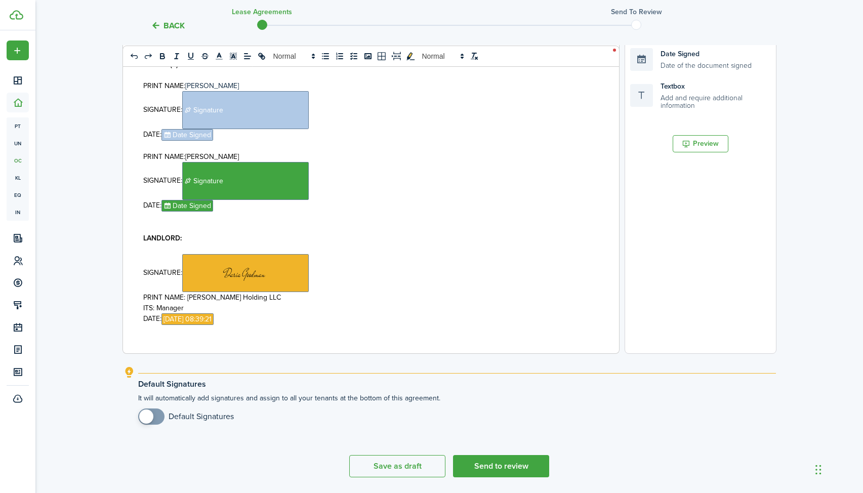
scroll to position [294, 0]
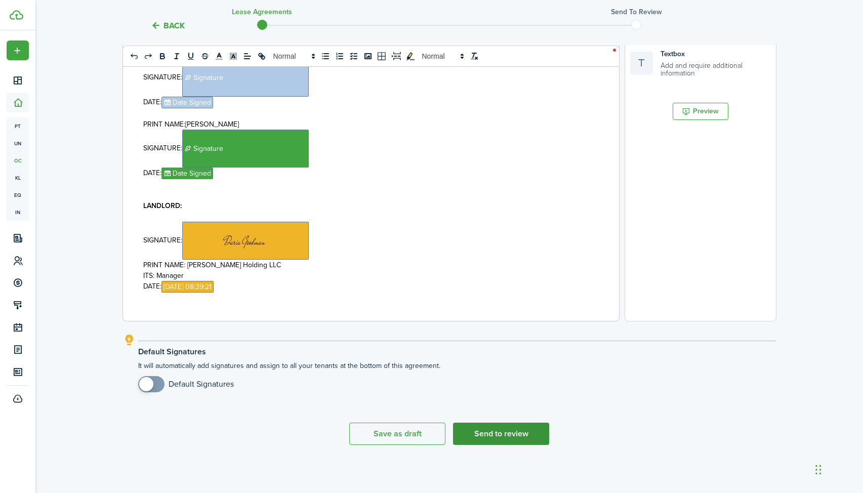
click at [526, 437] on button "Send to review" at bounding box center [501, 434] width 96 height 22
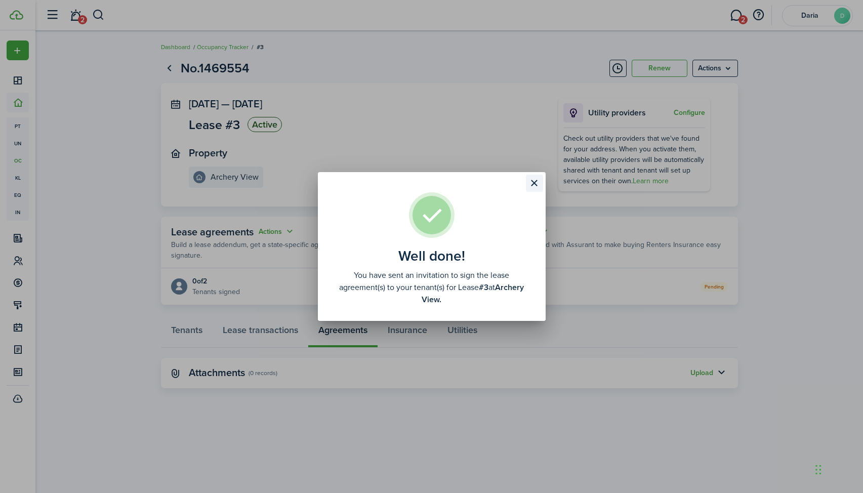
click at [533, 186] on button "Close modal" at bounding box center [534, 183] width 17 height 17
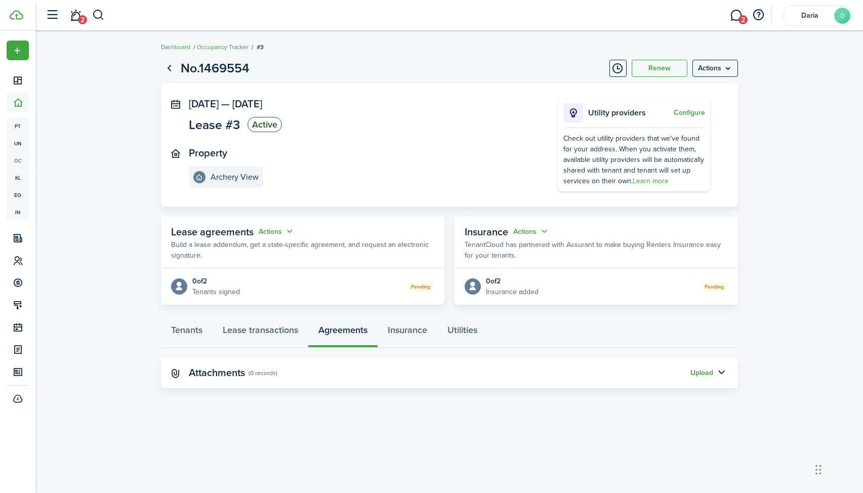
click at [705, 374] on button "Upload" at bounding box center [701, 373] width 23 height 8
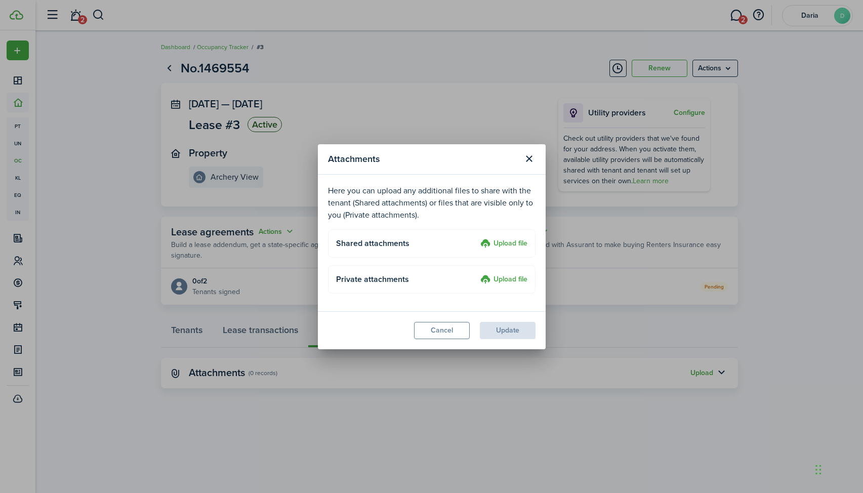
click at [504, 245] on label "Upload file" at bounding box center [503, 244] width 47 height 12
click at [477, 238] on input "Upload file" at bounding box center [477, 238] width 0 height 0
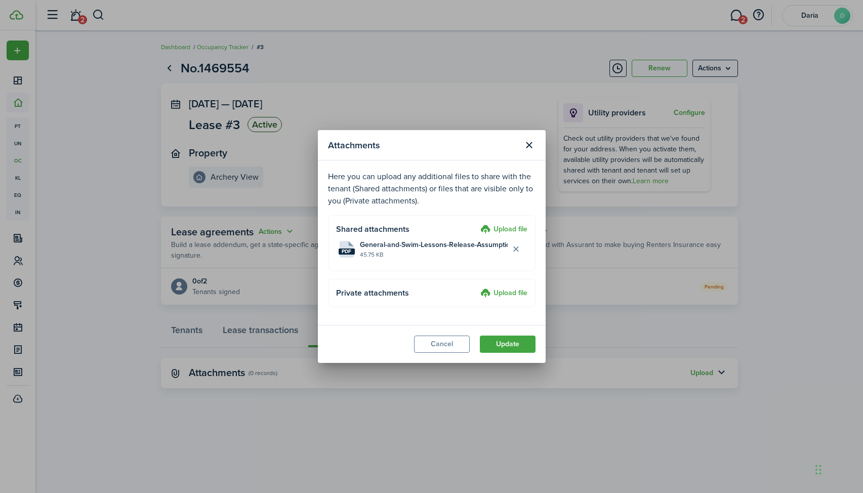
click at [505, 228] on label "Upload file" at bounding box center [503, 230] width 47 height 12
click at [477, 224] on input "Upload file" at bounding box center [477, 224] width 0 height 0
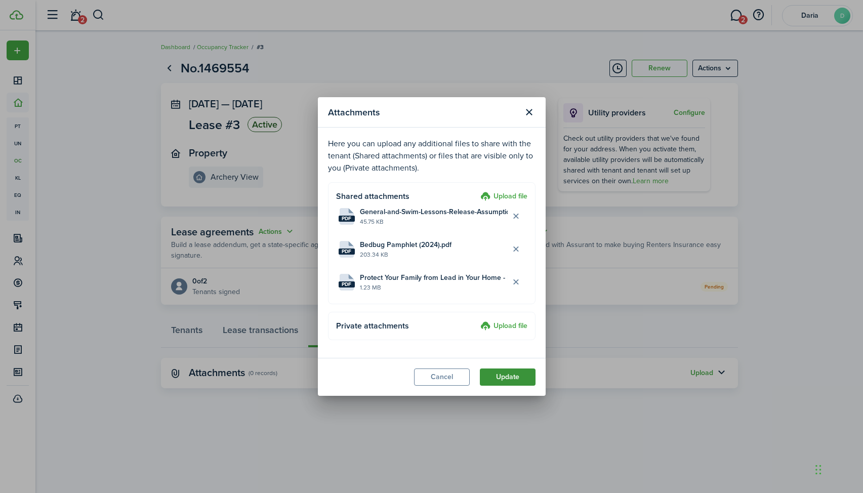
click at [495, 377] on button "Update" at bounding box center [508, 376] width 56 height 17
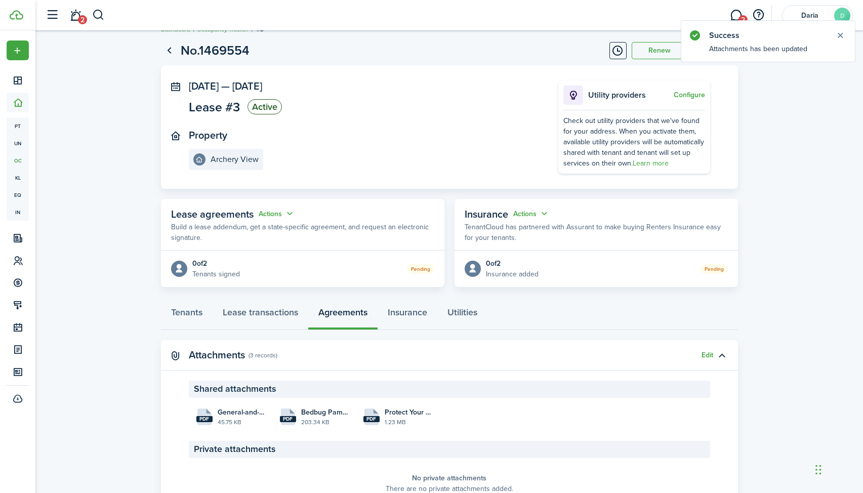
scroll to position [22, 0]
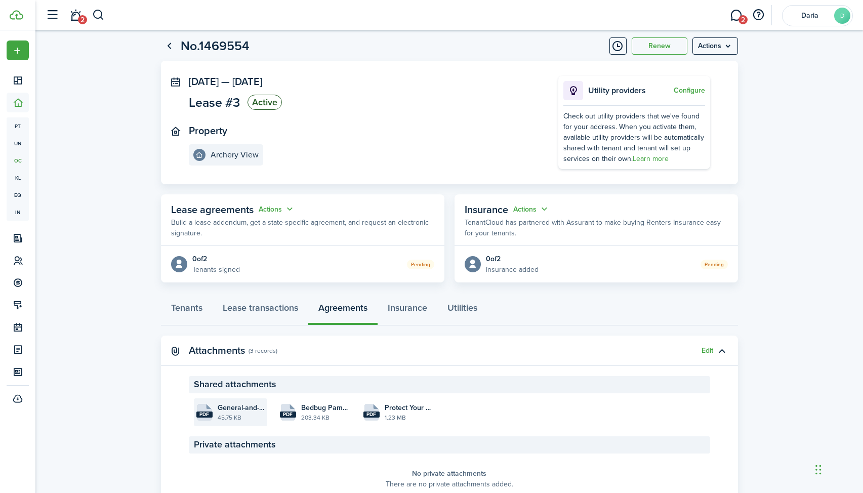
click at [213, 412] on file "pdf General-and-Swim-Lessons-Release-Assumption-of-the-Risk-10-8-21-00587278-4x…" at bounding box center [230, 412] width 73 height 28
